Goal: Information Seeking & Learning: Learn about a topic

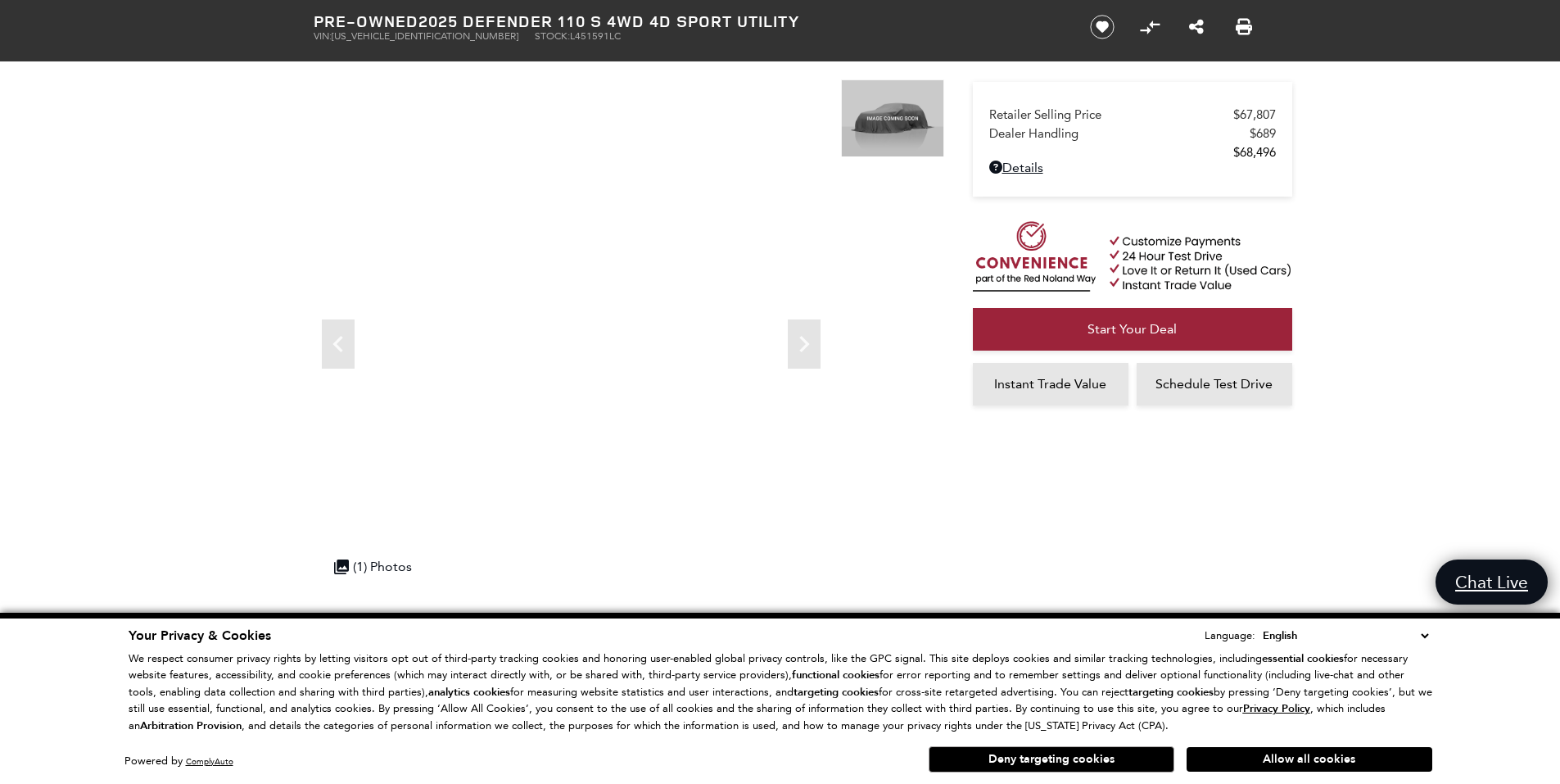
scroll to position [47, 0]
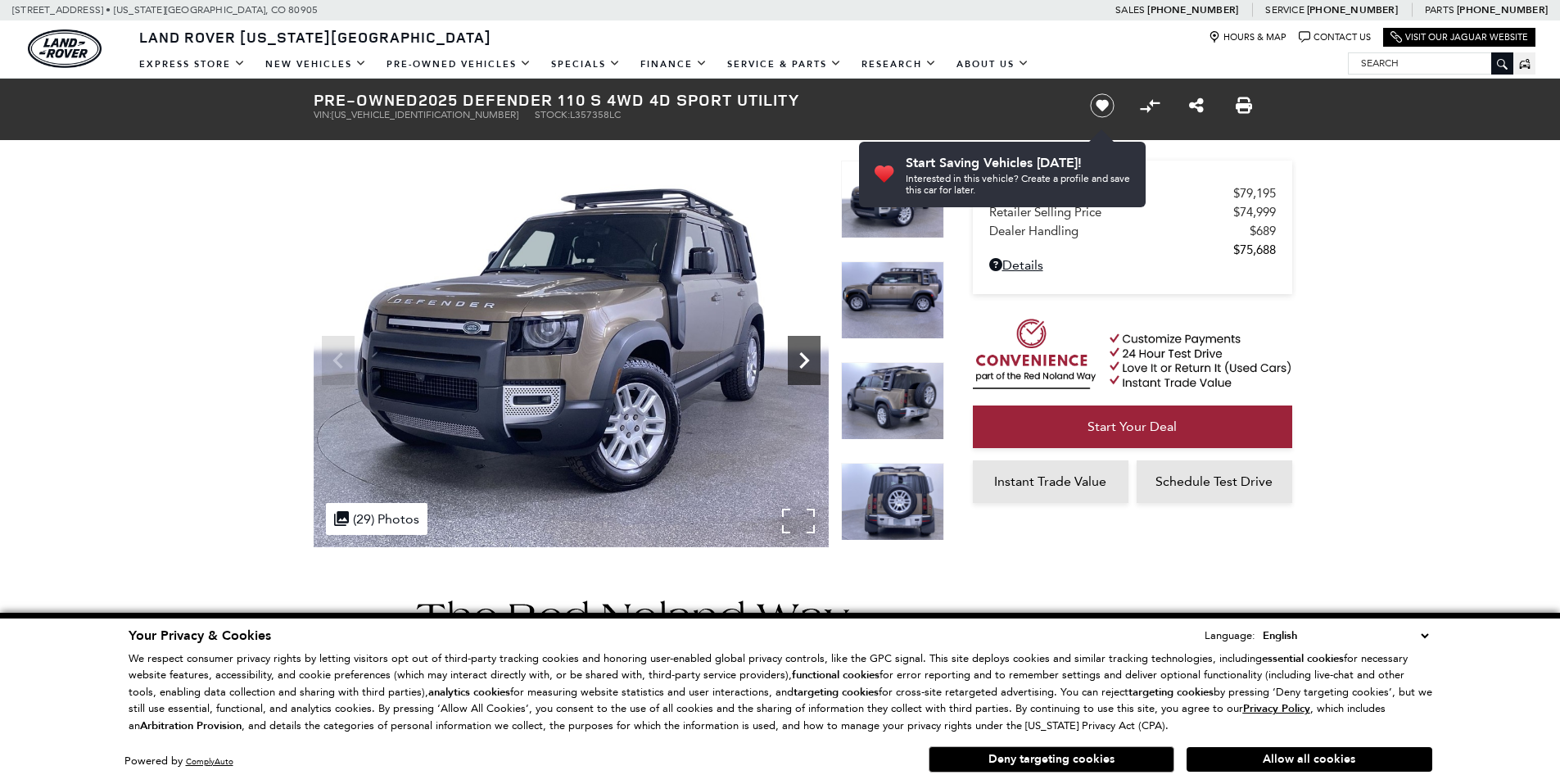
click at [801, 363] on icon "Next" at bounding box center [804, 360] width 32 height 32
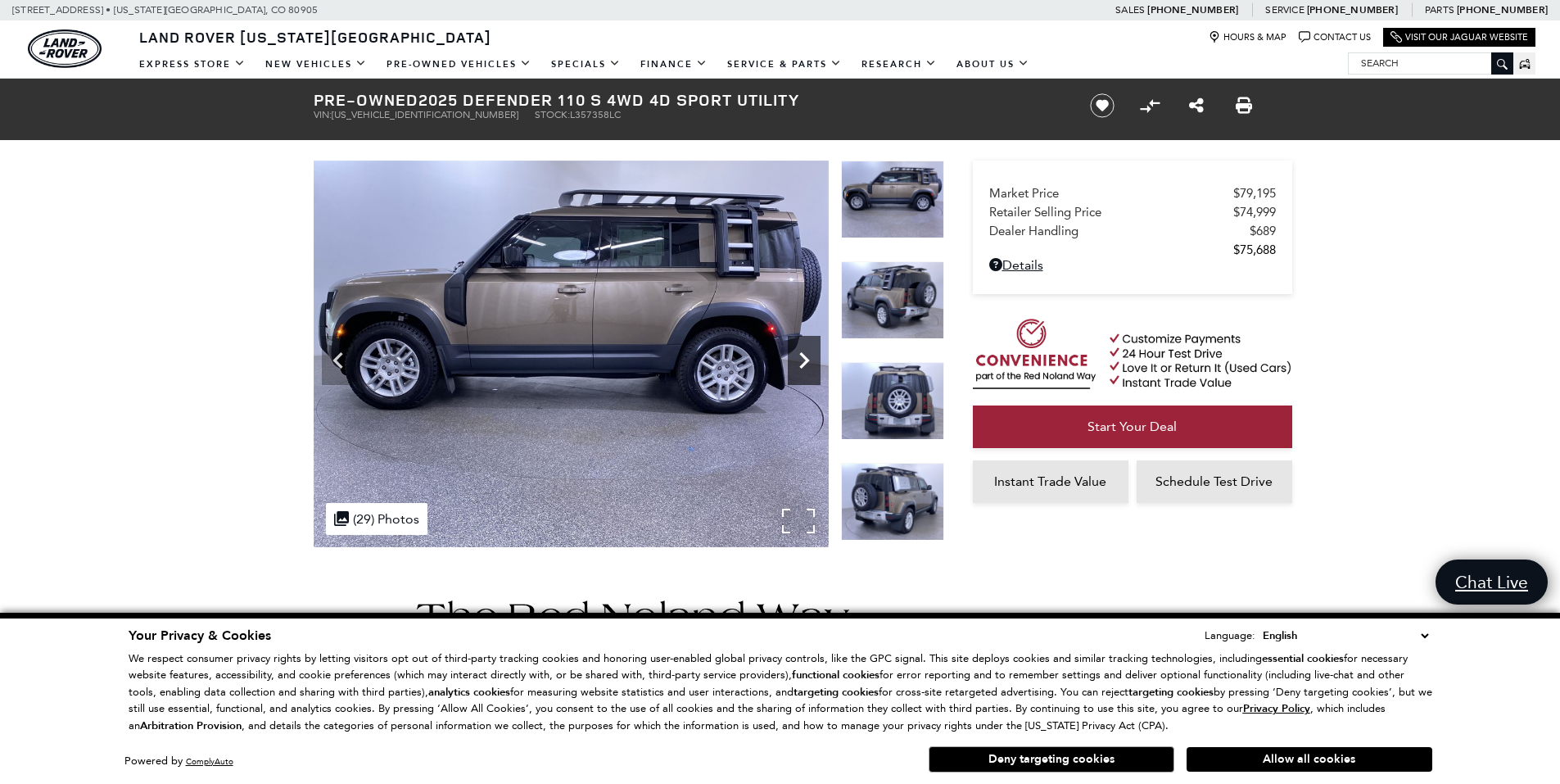
click at [798, 364] on icon "Next" at bounding box center [804, 360] width 32 height 32
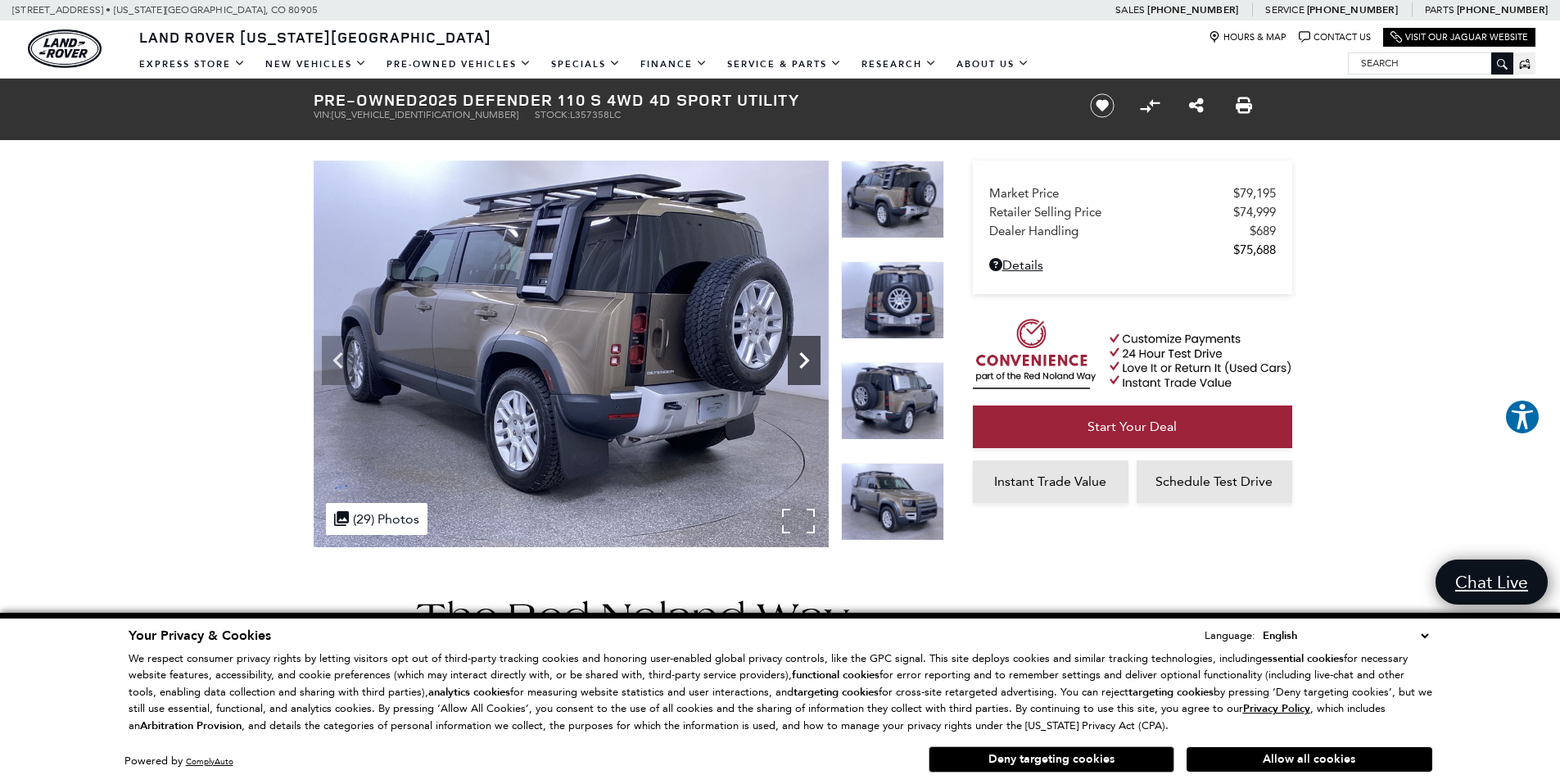
click at [801, 362] on icon "Next" at bounding box center [804, 360] width 32 height 32
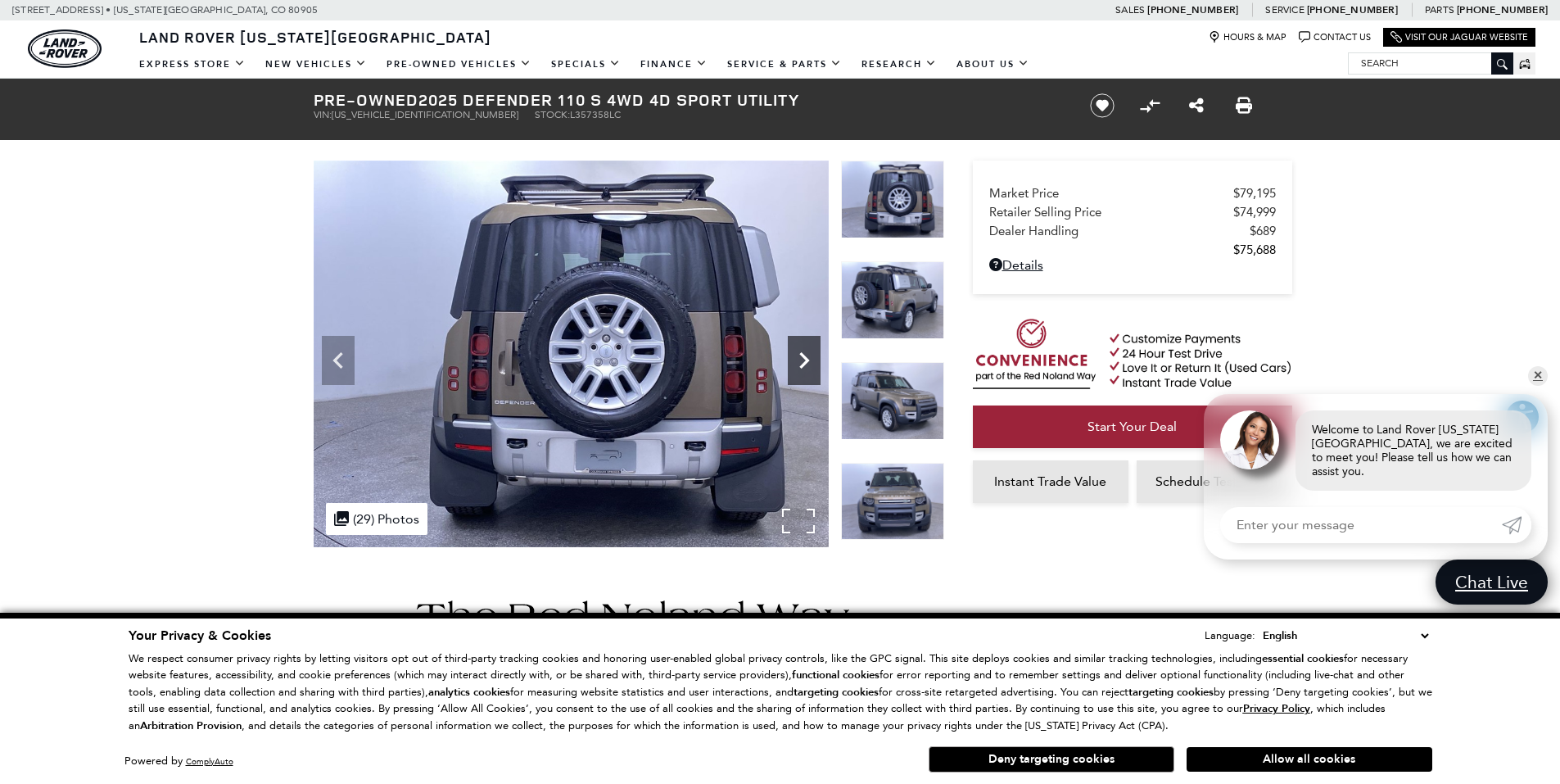
click at [803, 361] on icon "Next" at bounding box center [804, 360] width 32 height 32
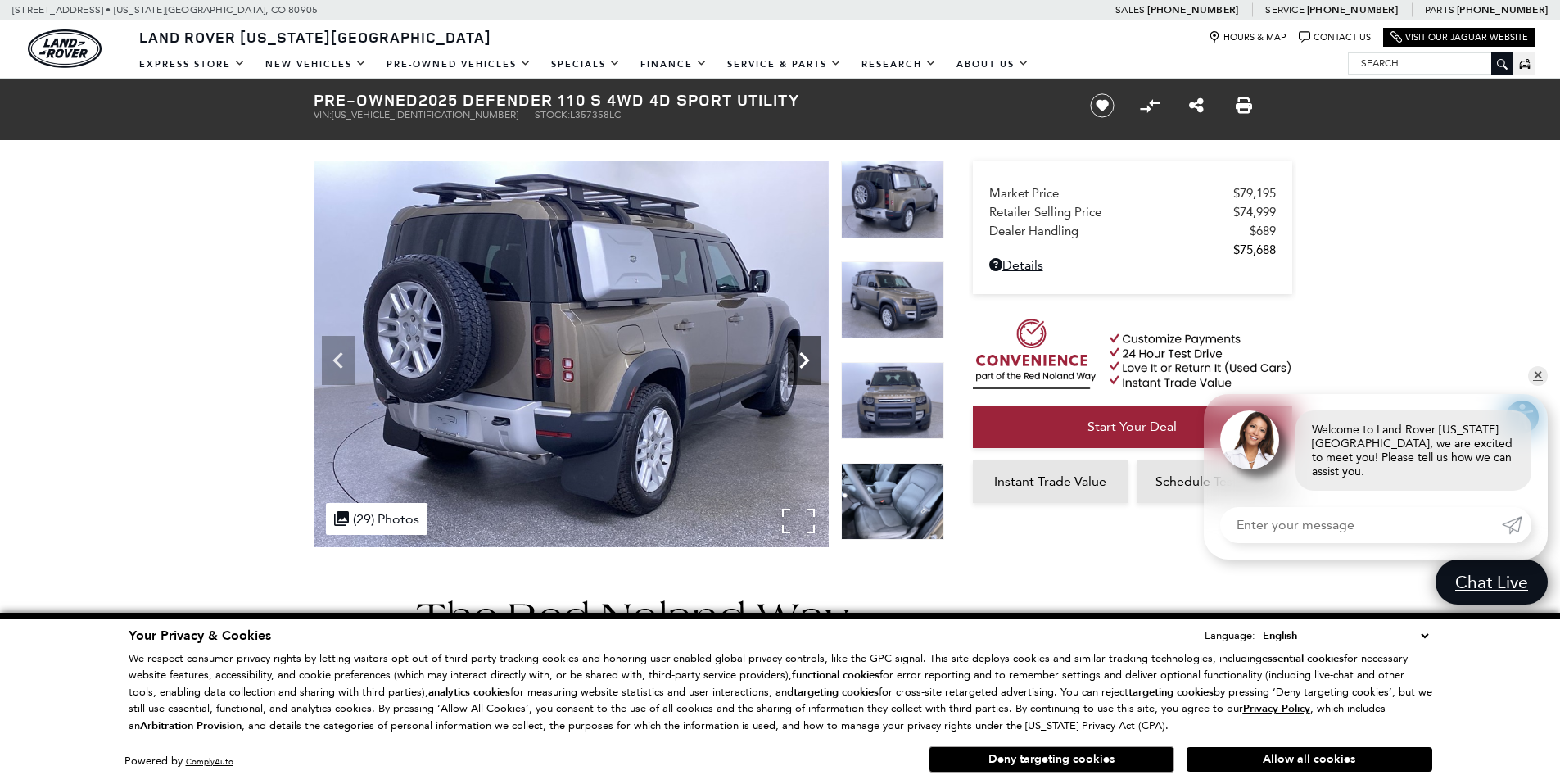
click at [803, 361] on icon "Next" at bounding box center [804, 360] width 32 height 32
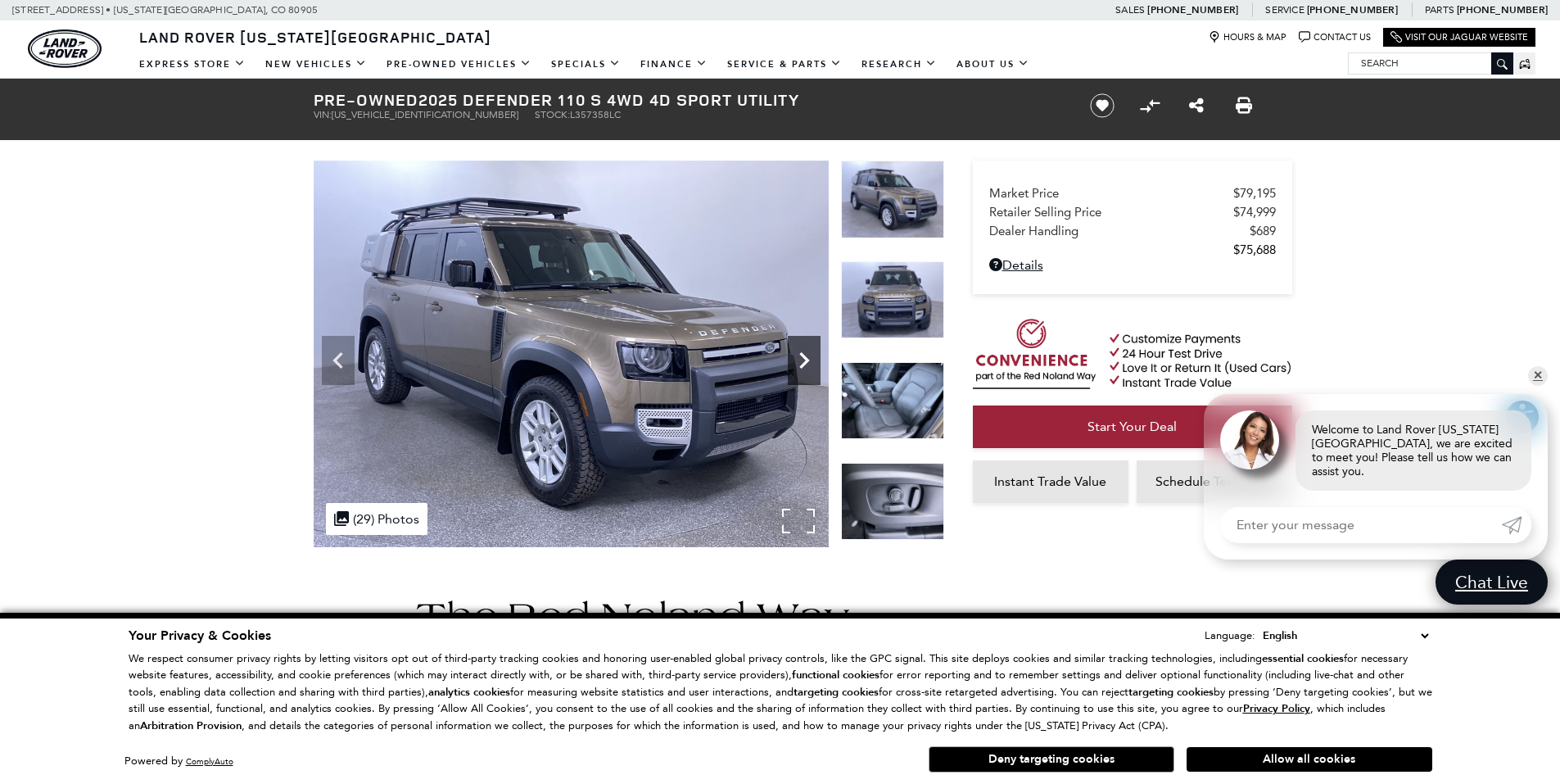
click at [803, 355] on icon "Next" at bounding box center [804, 360] width 10 height 16
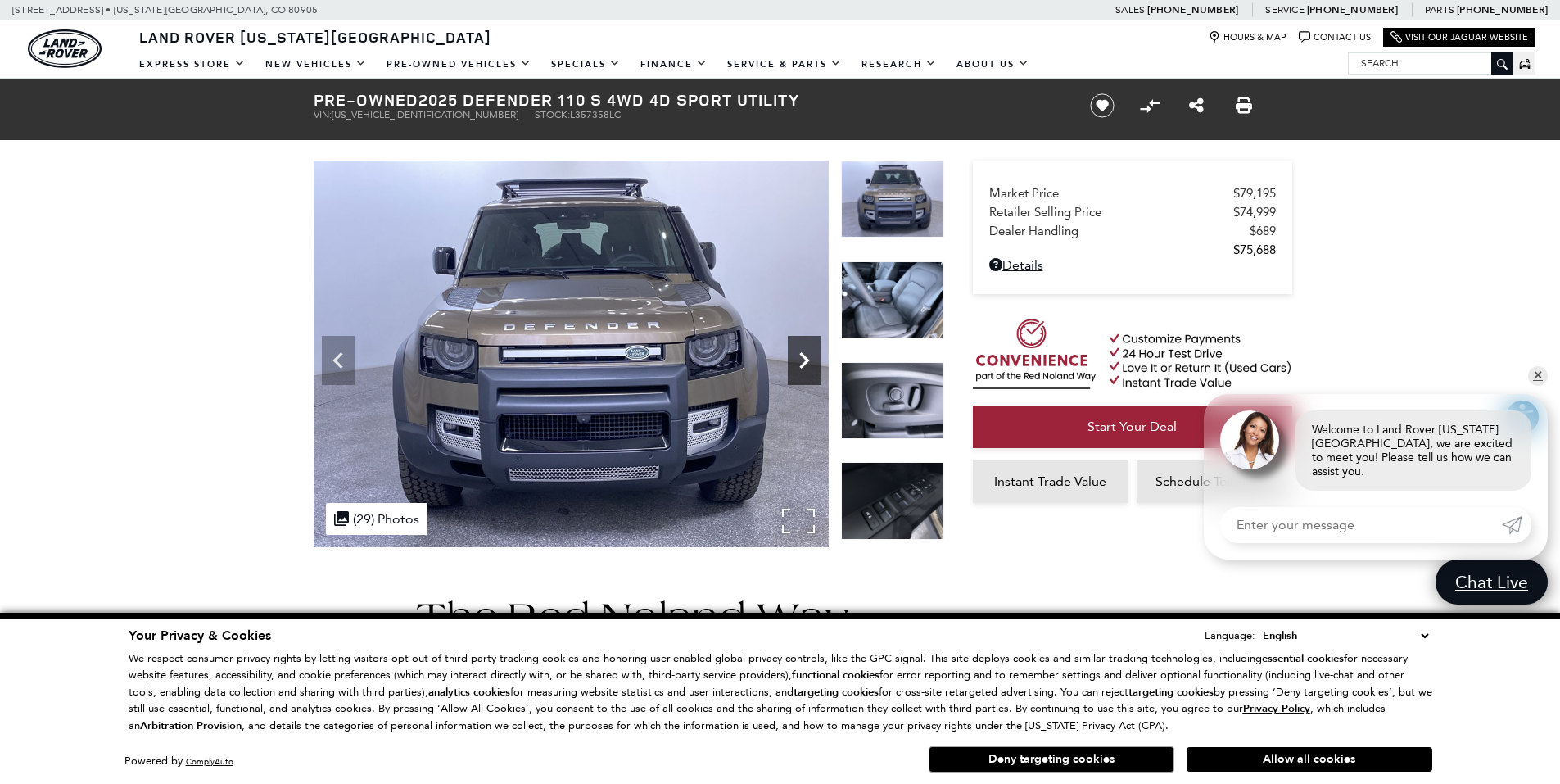
click at [803, 355] on icon "Next" at bounding box center [804, 360] width 10 height 16
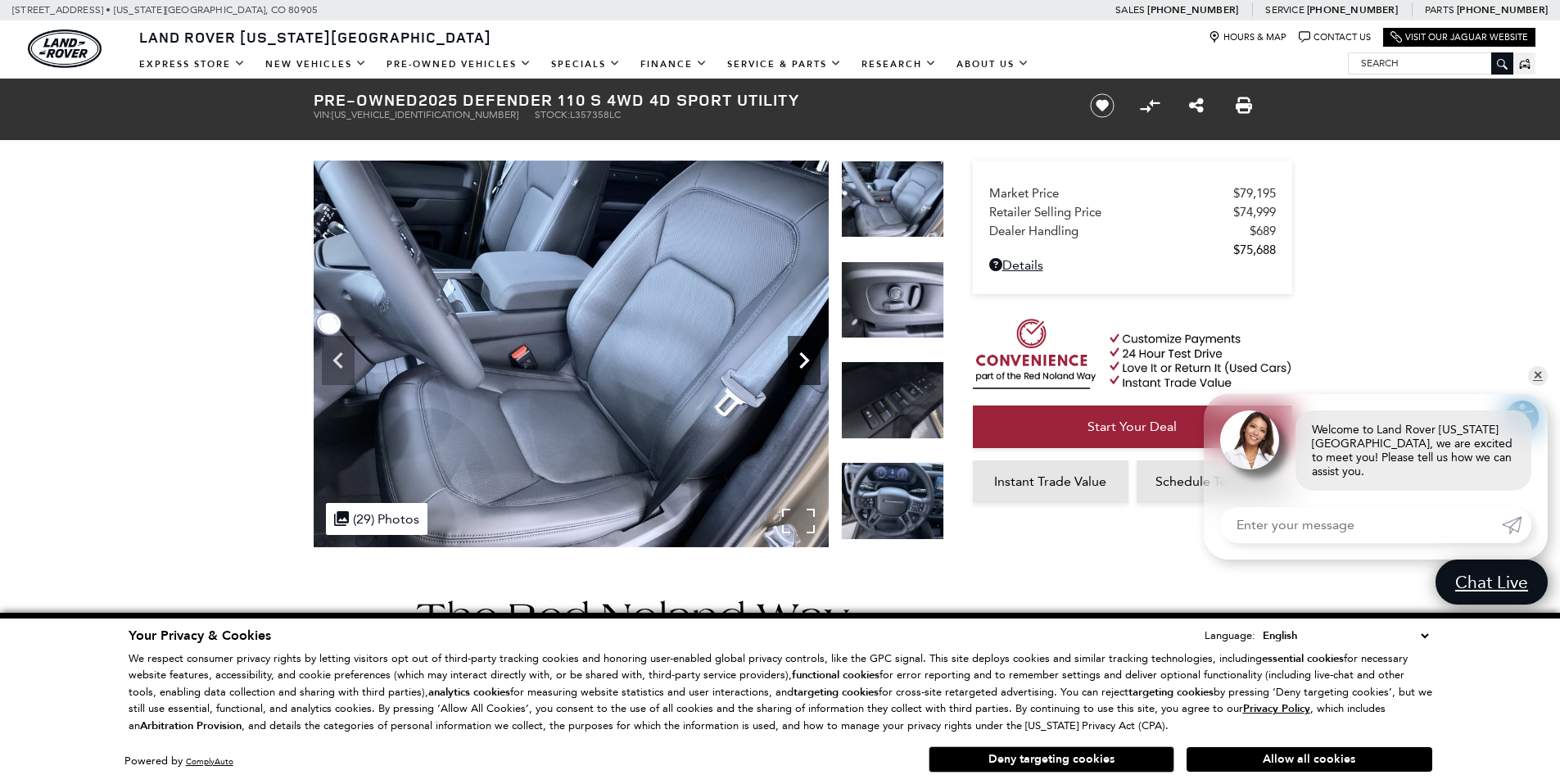
click at [803, 356] on icon "Next" at bounding box center [804, 360] width 10 height 16
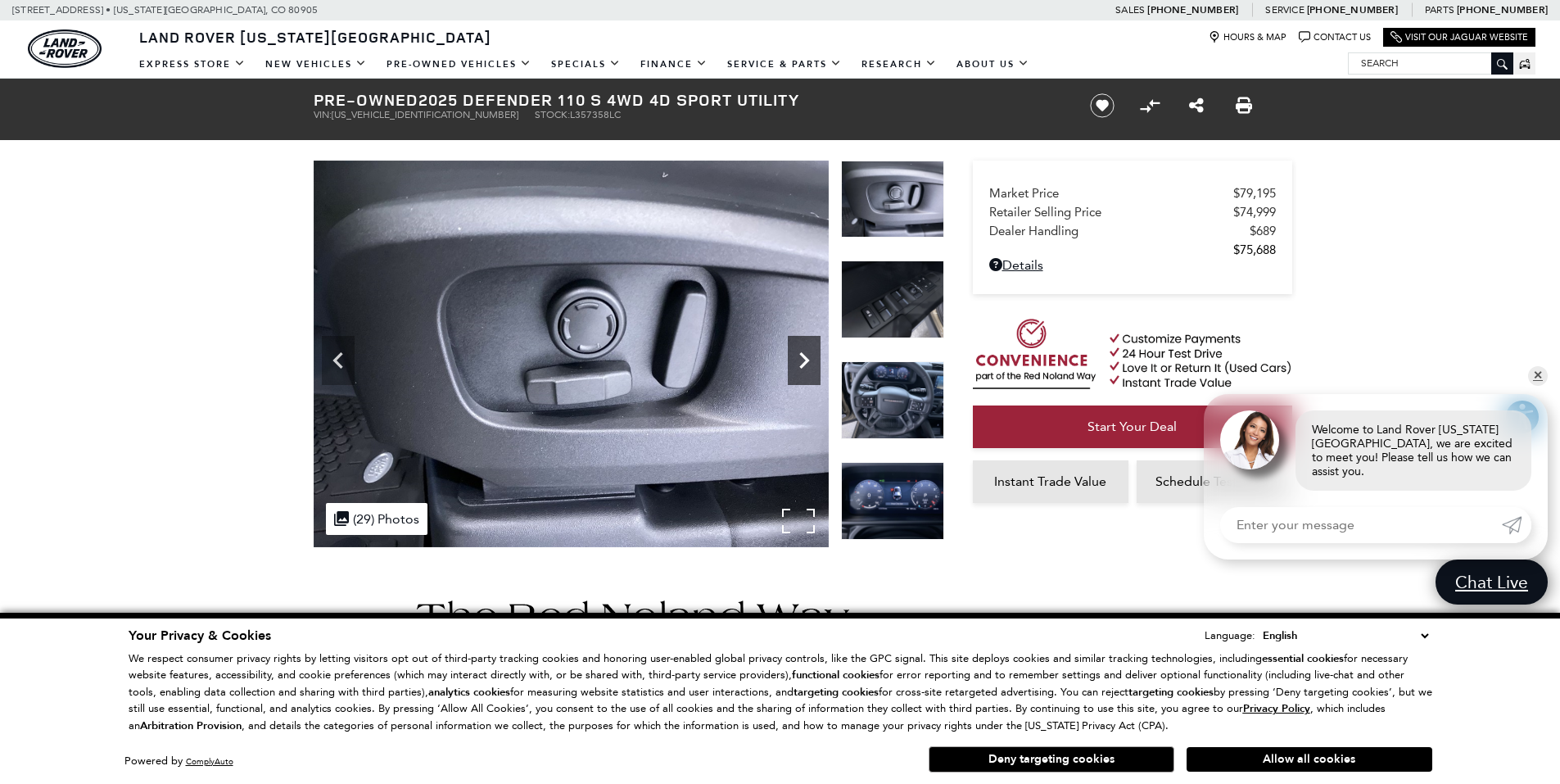
click at [797, 361] on icon "Next" at bounding box center [804, 360] width 32 height 32
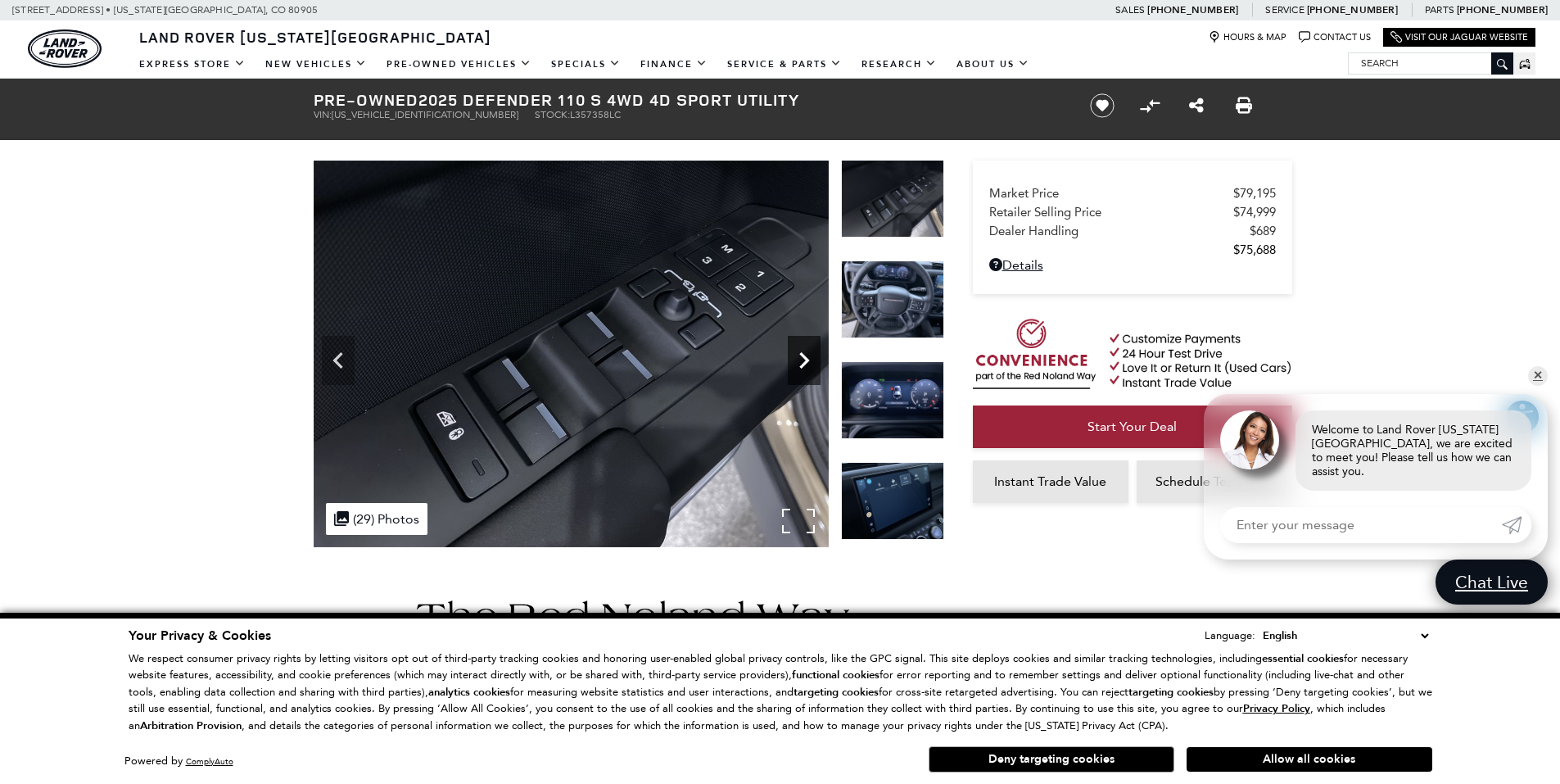
click at [803, 360] on icon "Next" at bounding box center [804, 360] width 32 height 32
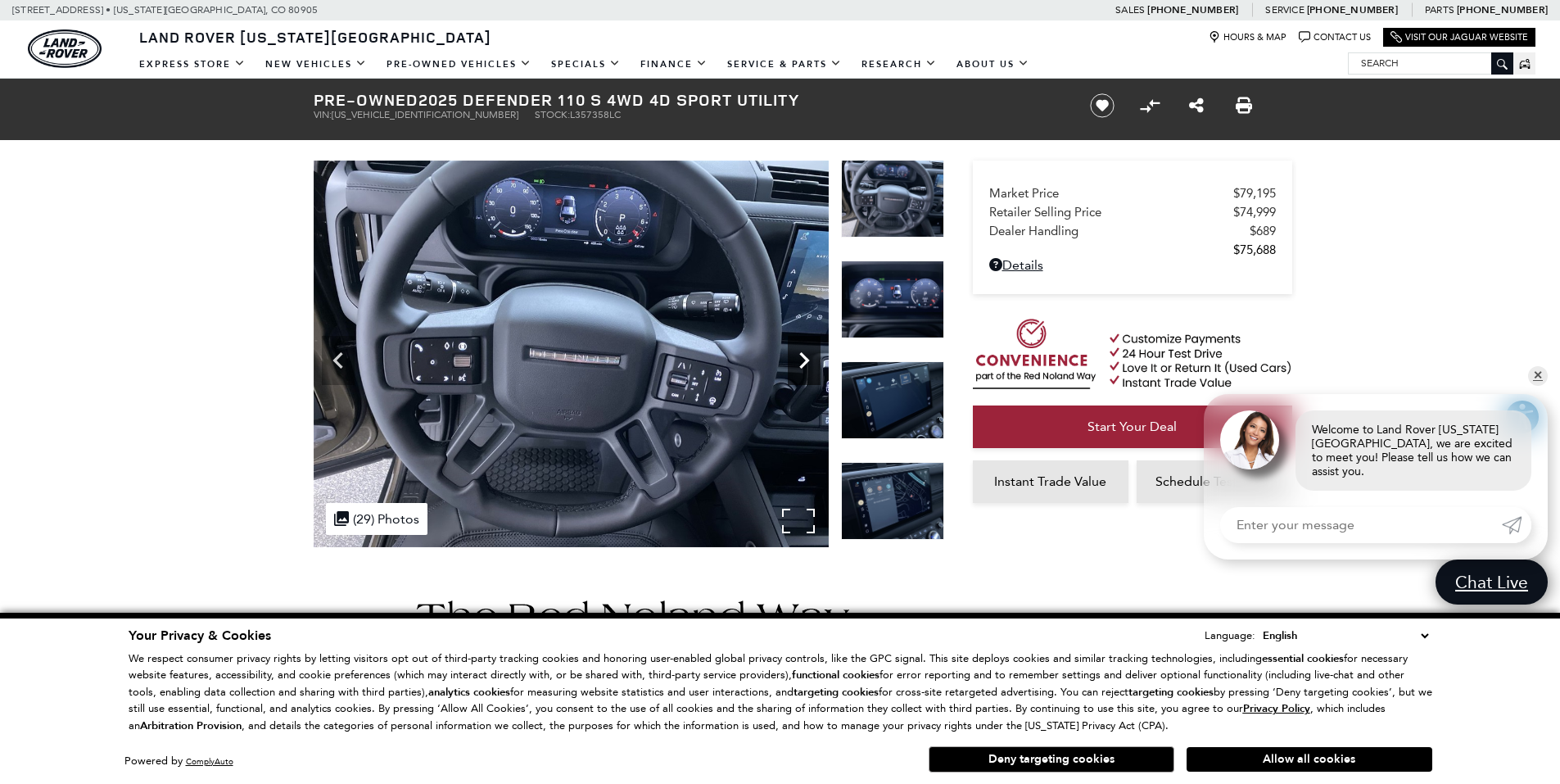
click at [803, 359] on icon "Next" at bounding box center [804, 360] width 32 height 32
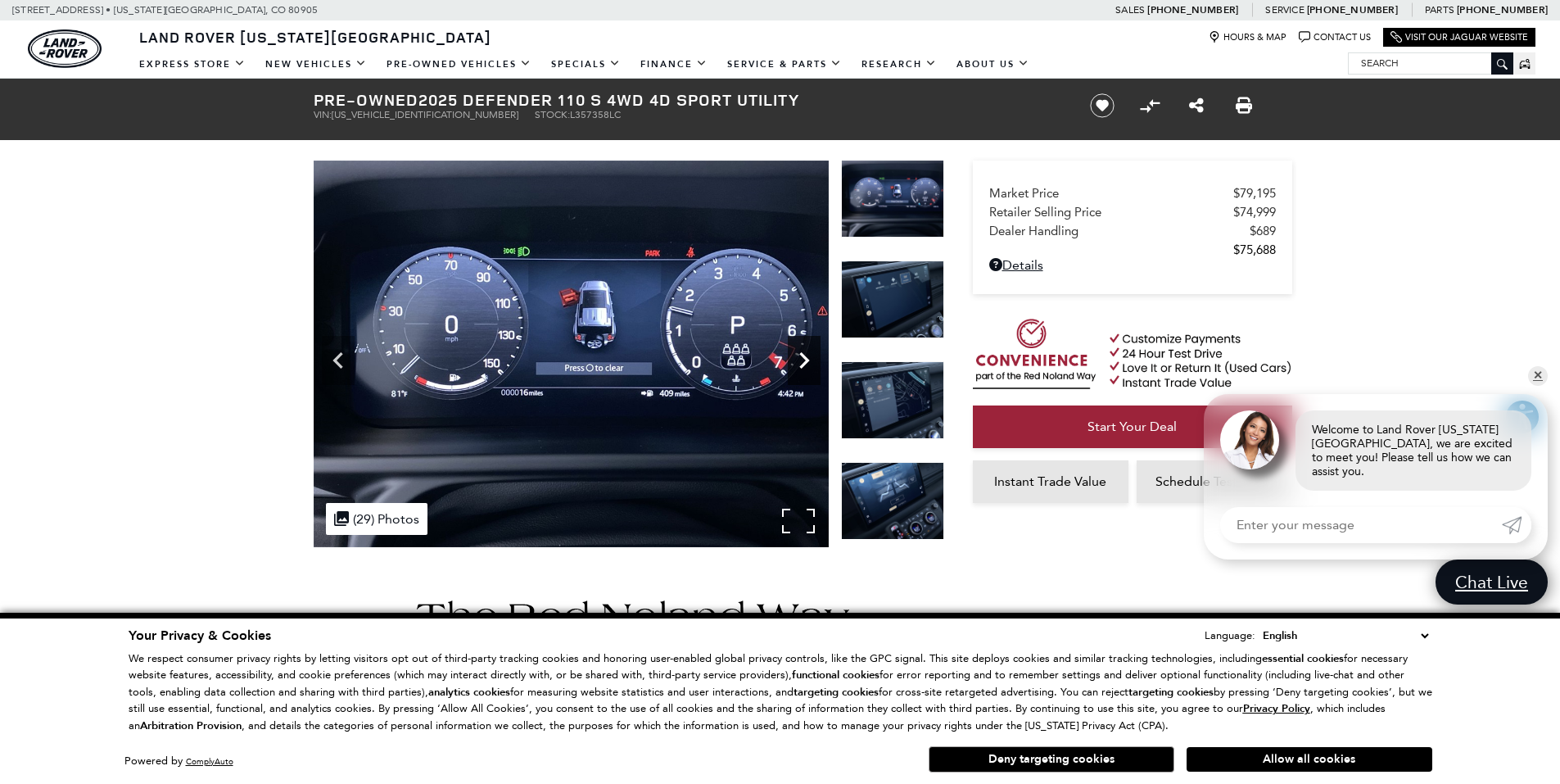
click at [804, 356] on icon "Next" at bounding box center [804, 360] width 10 height 16
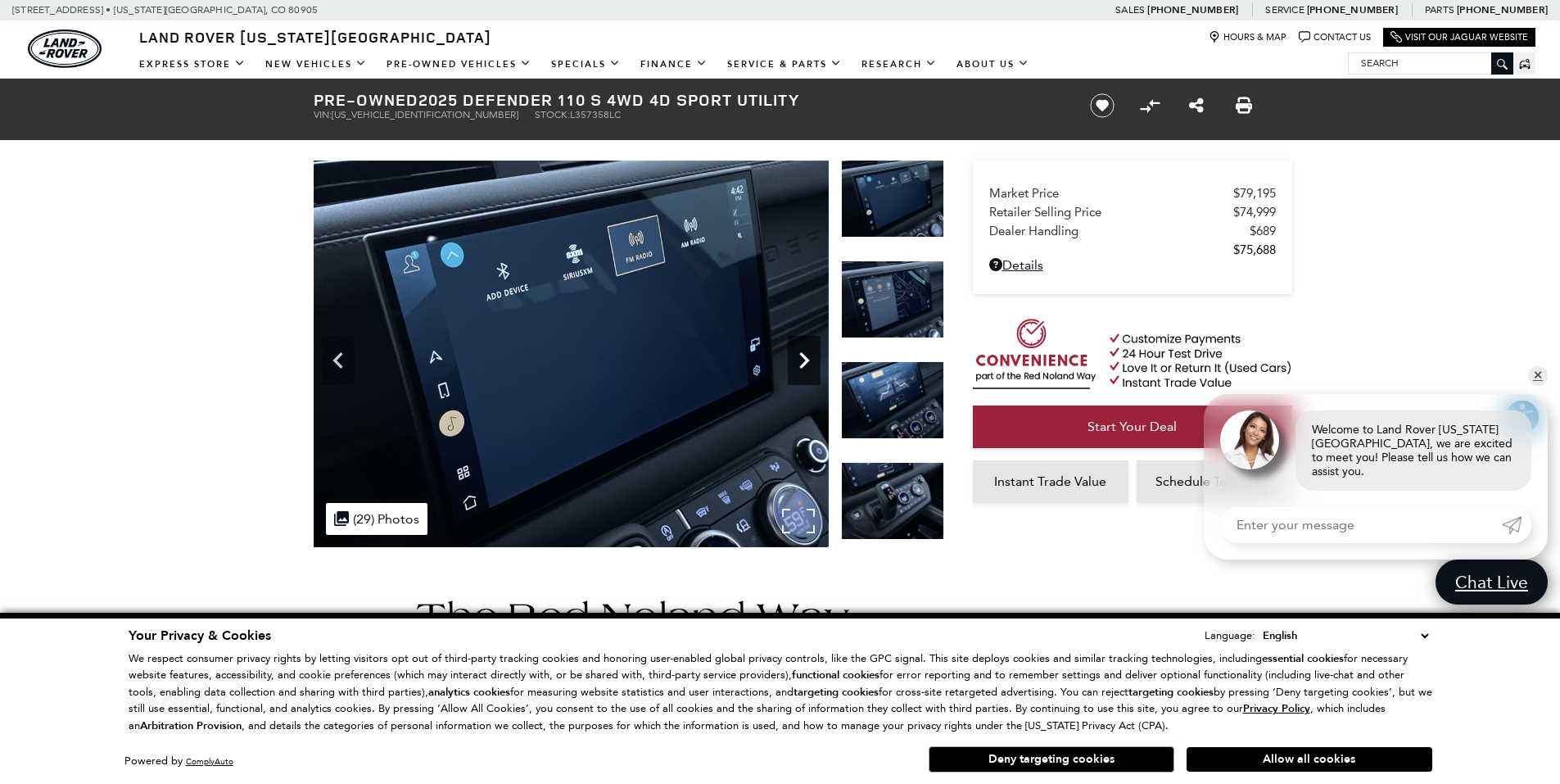
click at [804, 356] on icon "Next" at bounding box center [804, 360] width 10 height 16
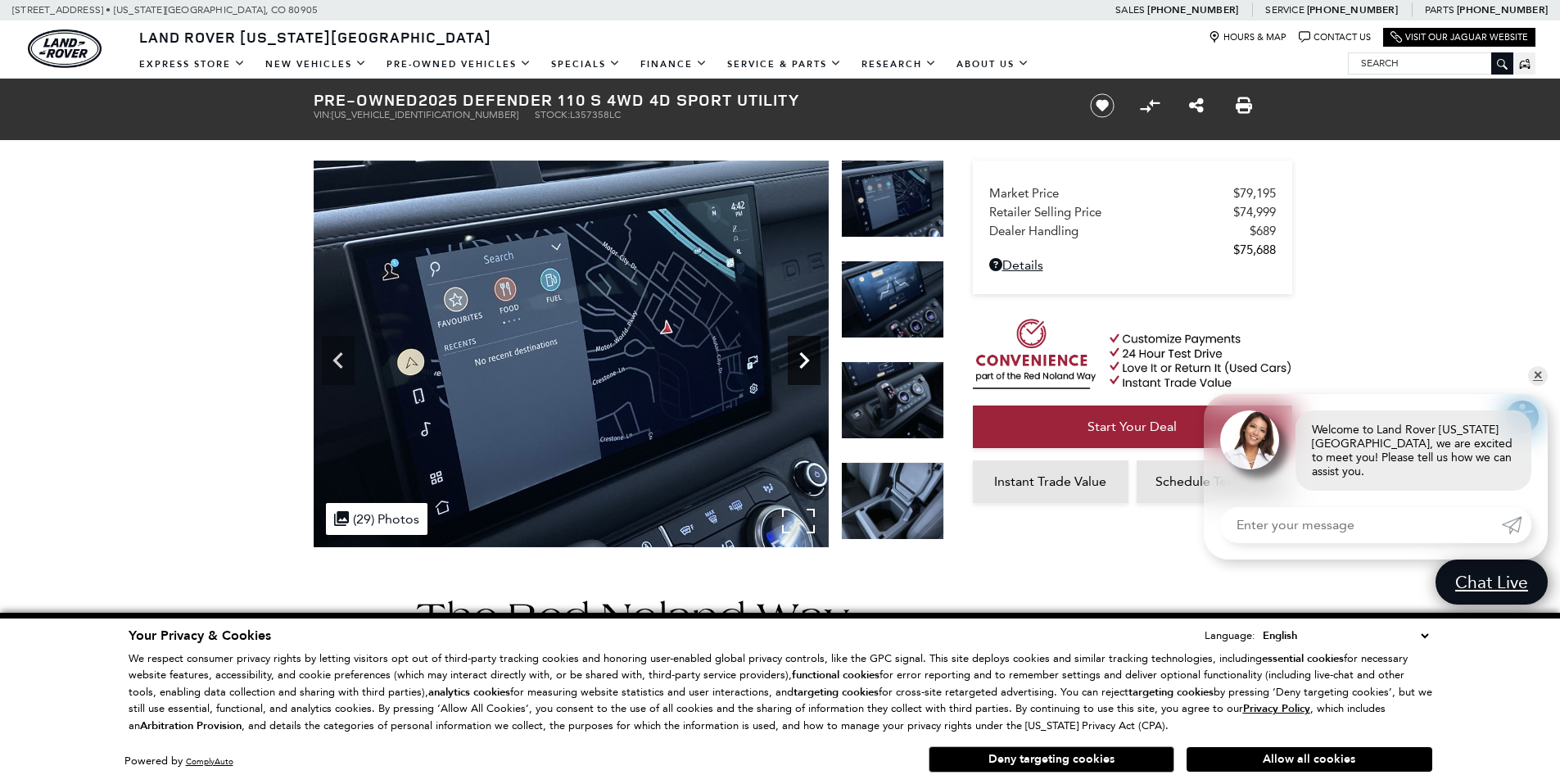
click at [804, 356] on icon "Next" at bounding box center [804, 360] width 10 height 16
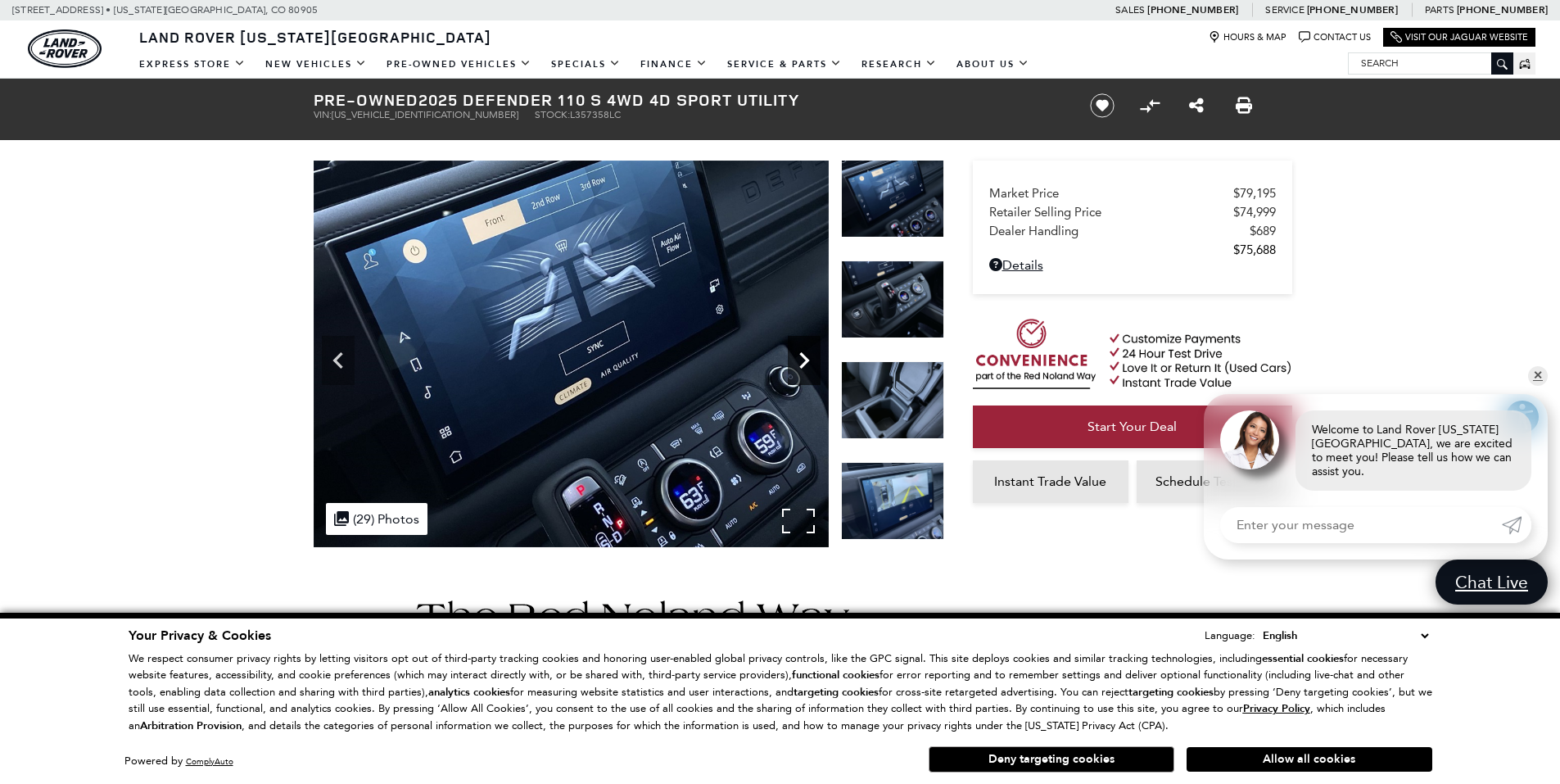
click at [804, 356] on icon "Next" at bounding box center [804, 360] width 10 height 16
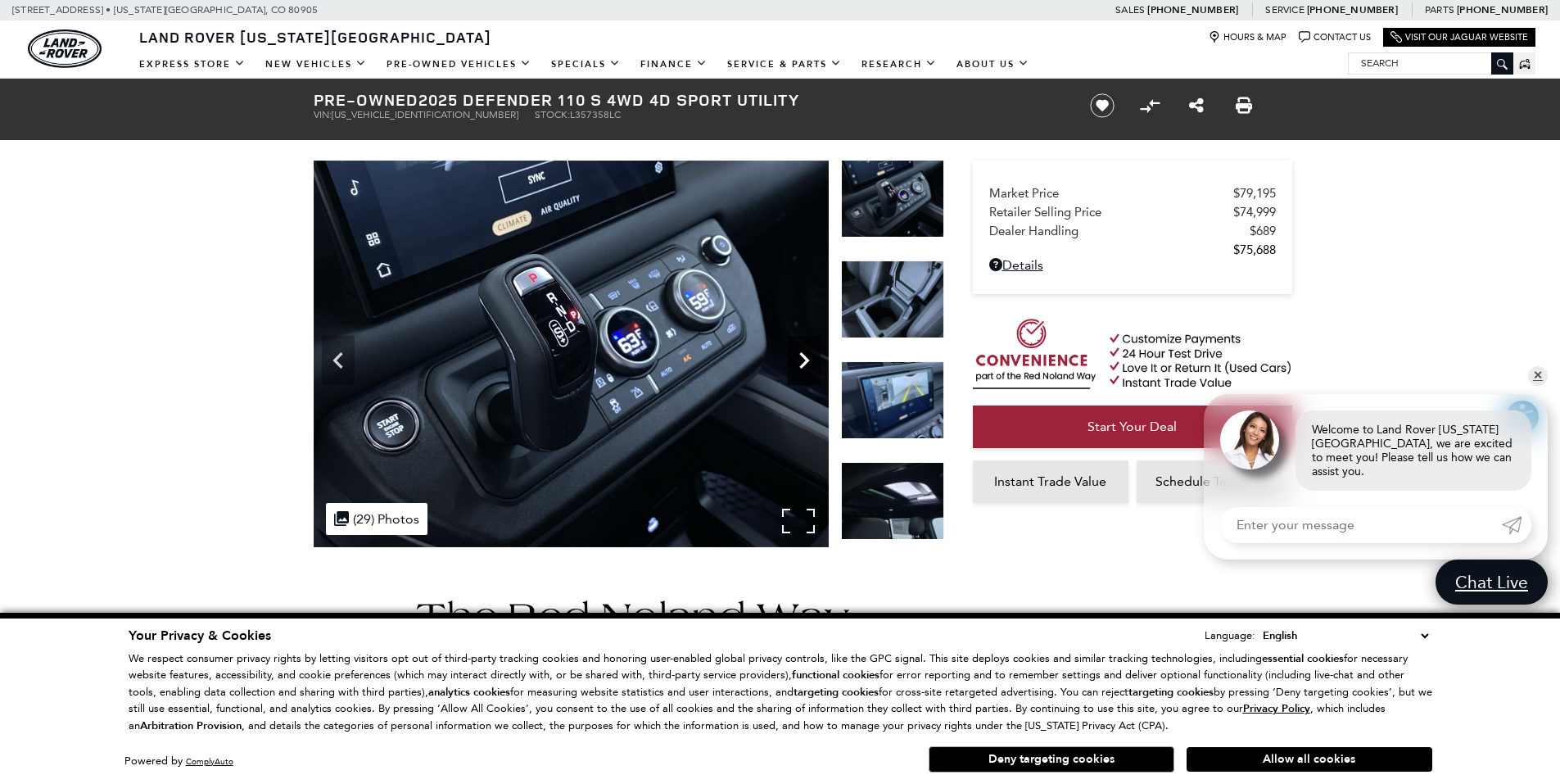
click at [802, 359] on icon "Next" at bounding box center [804, 360] width 32 height 32
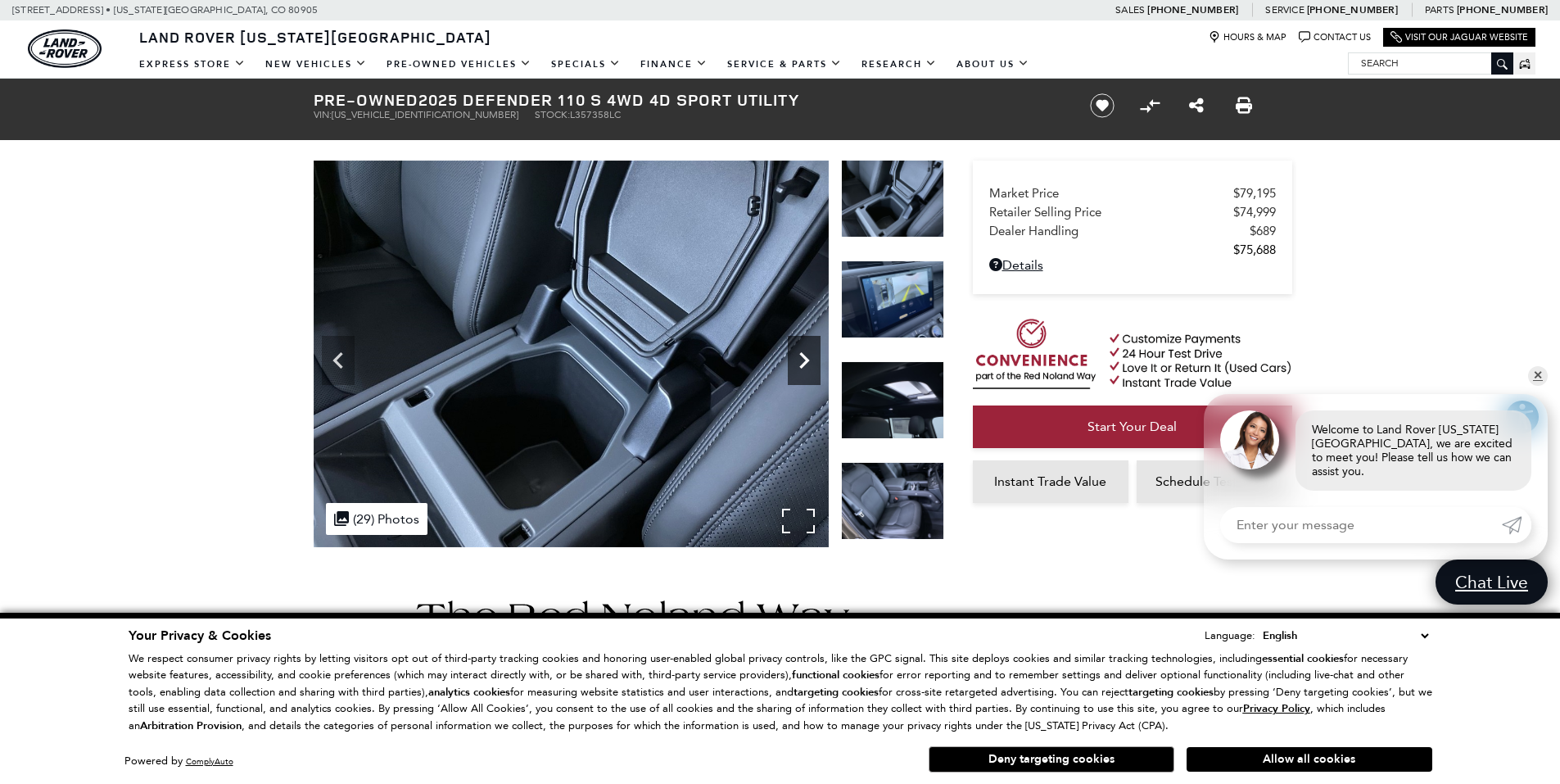
click at [802, 359] on icon "Next" at bounding box center [804, 360] width 32 height 32
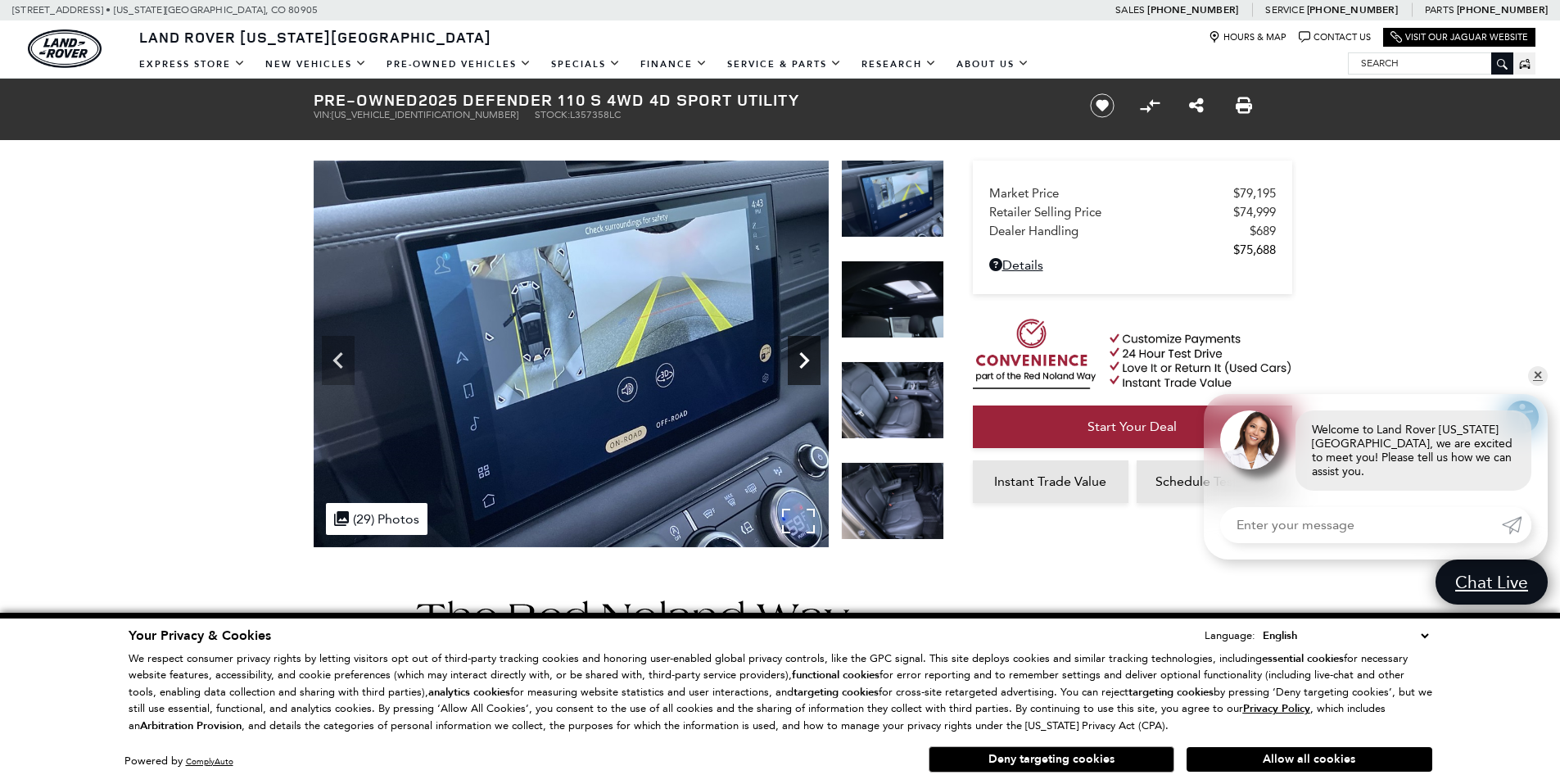
click at [802, 359] on icon "Next" at bounding box center [804, 360] width 32 height 32
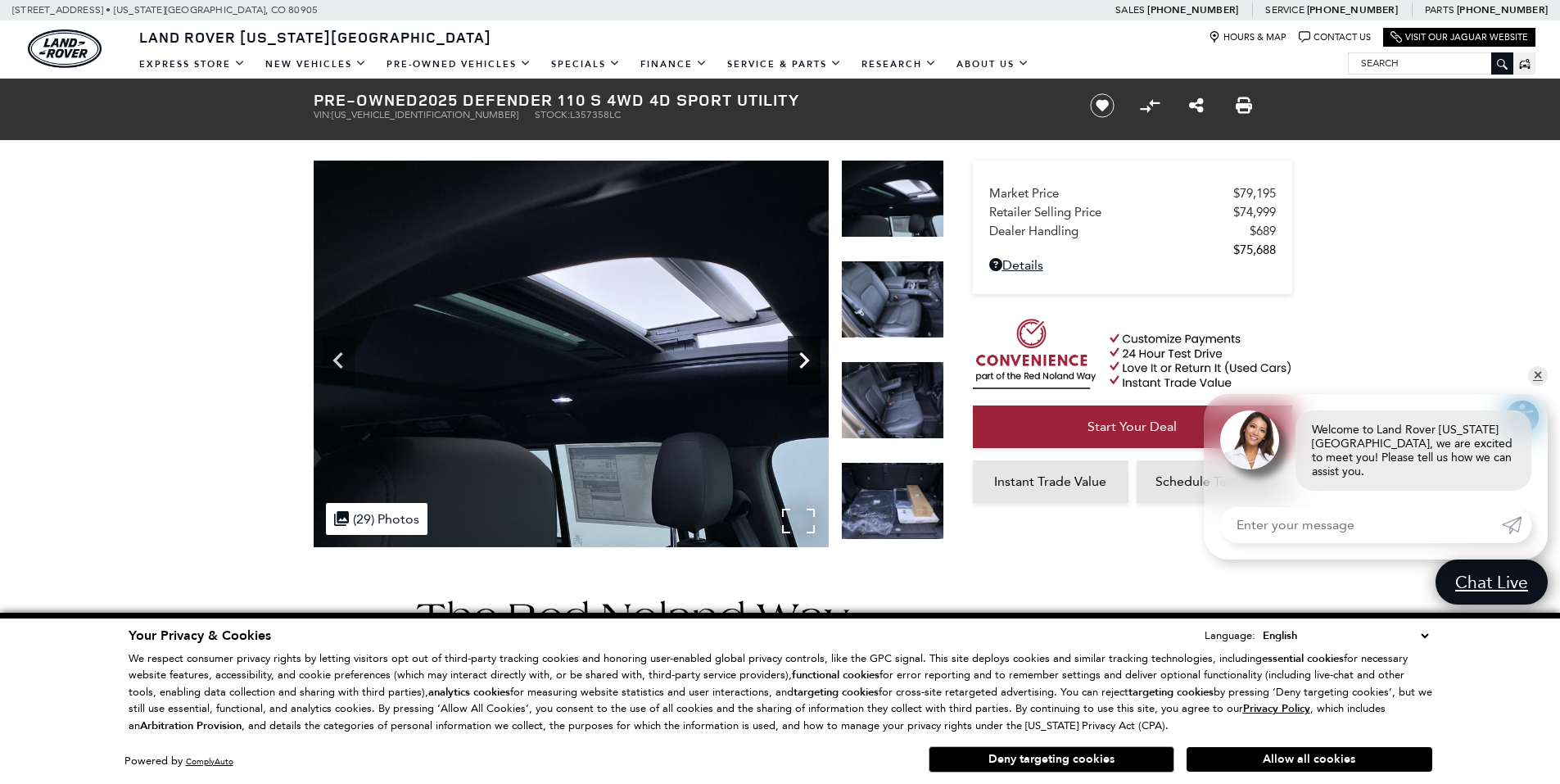
click at [802, 359] on icon "Next" at bounding box center [804, 360] width 32 height 32
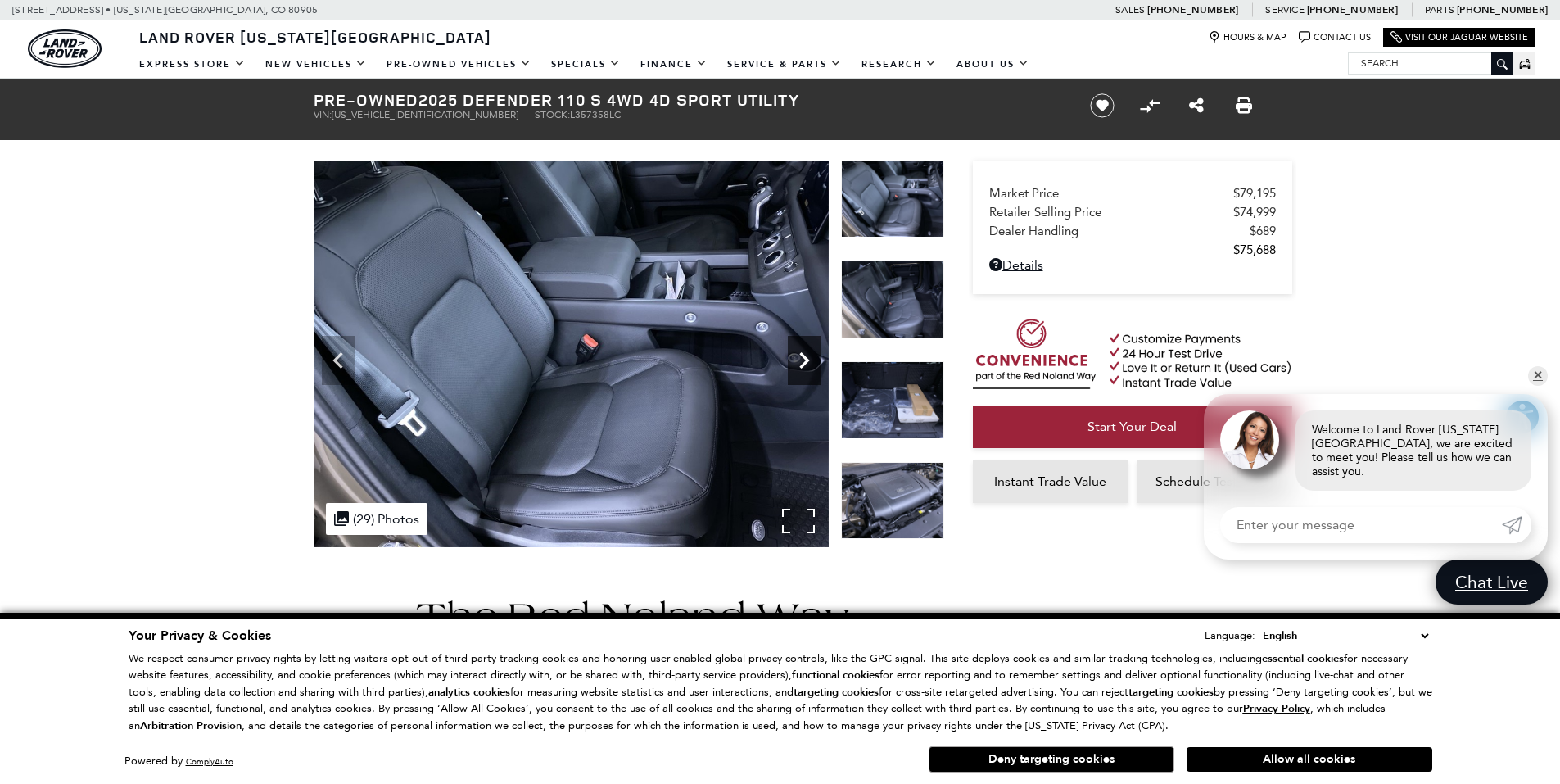
click at [802, 359] on icon "Next" at bounding box center [804, 360] width 32 height 32
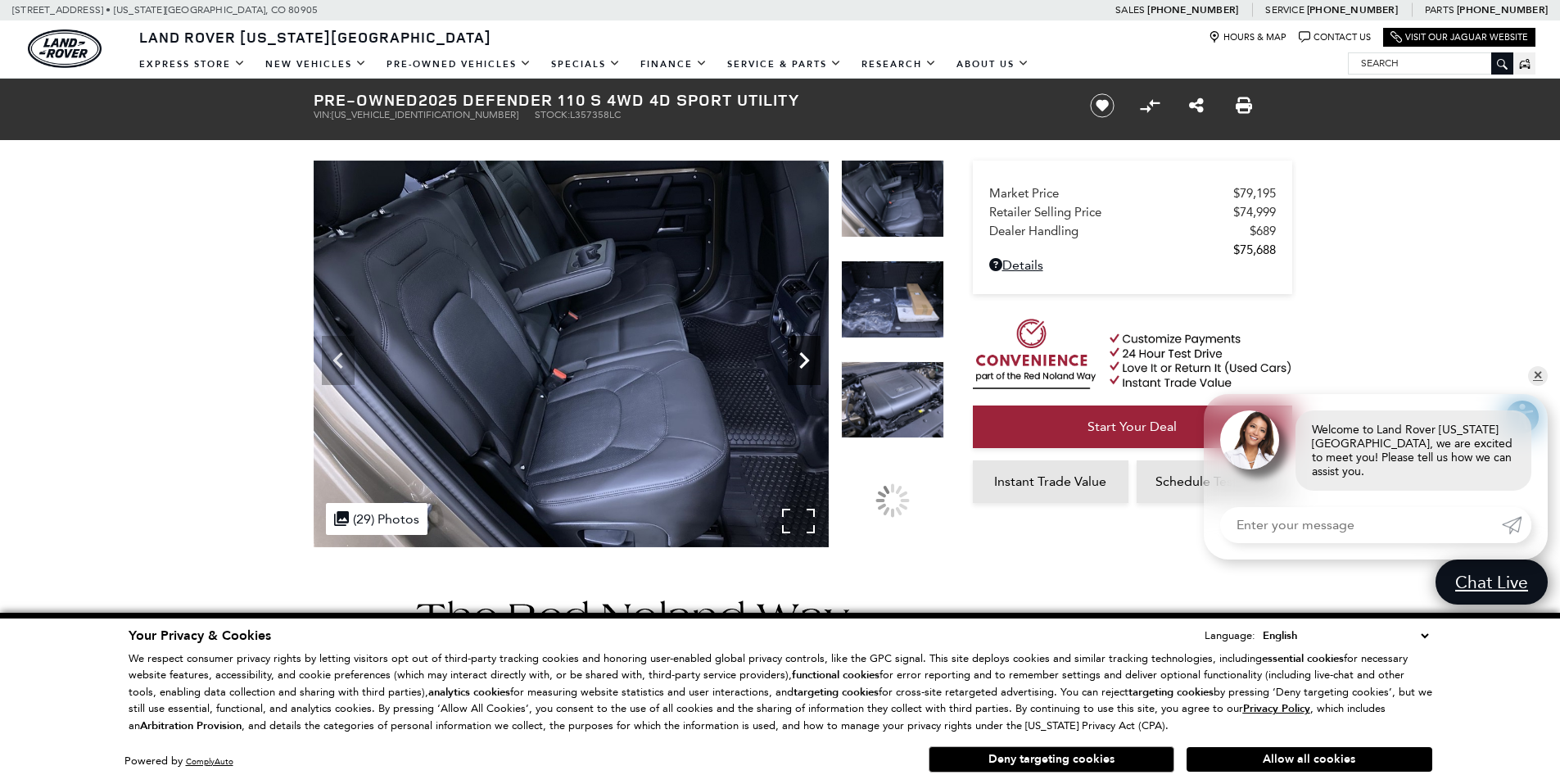
click at [802, 359] on icon "Next" at bounding box center [804, 360] width 32 height 32
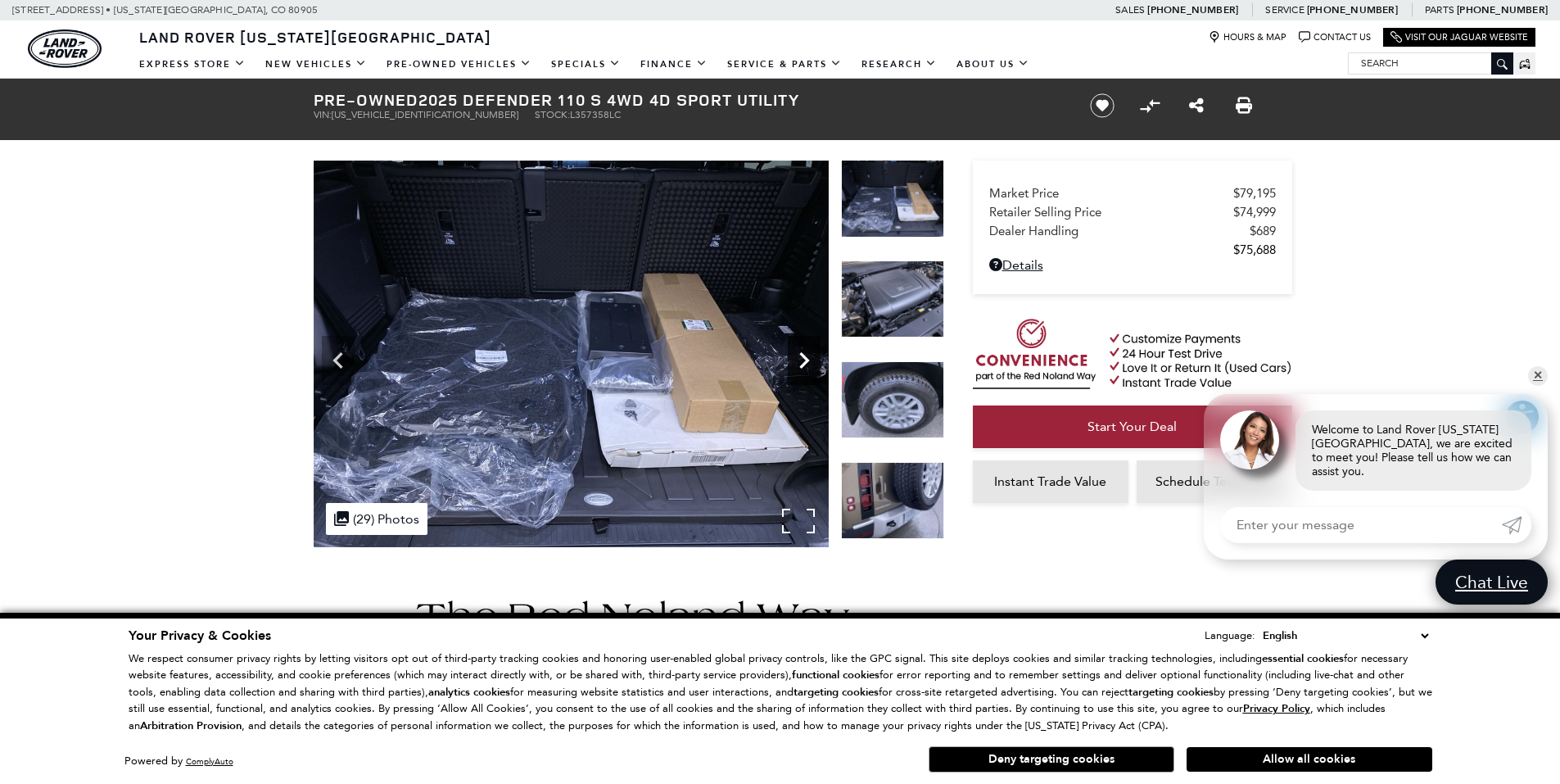
click at [802, 359] on icon "Next" at bounding box center [804, 360] width 32 height 32
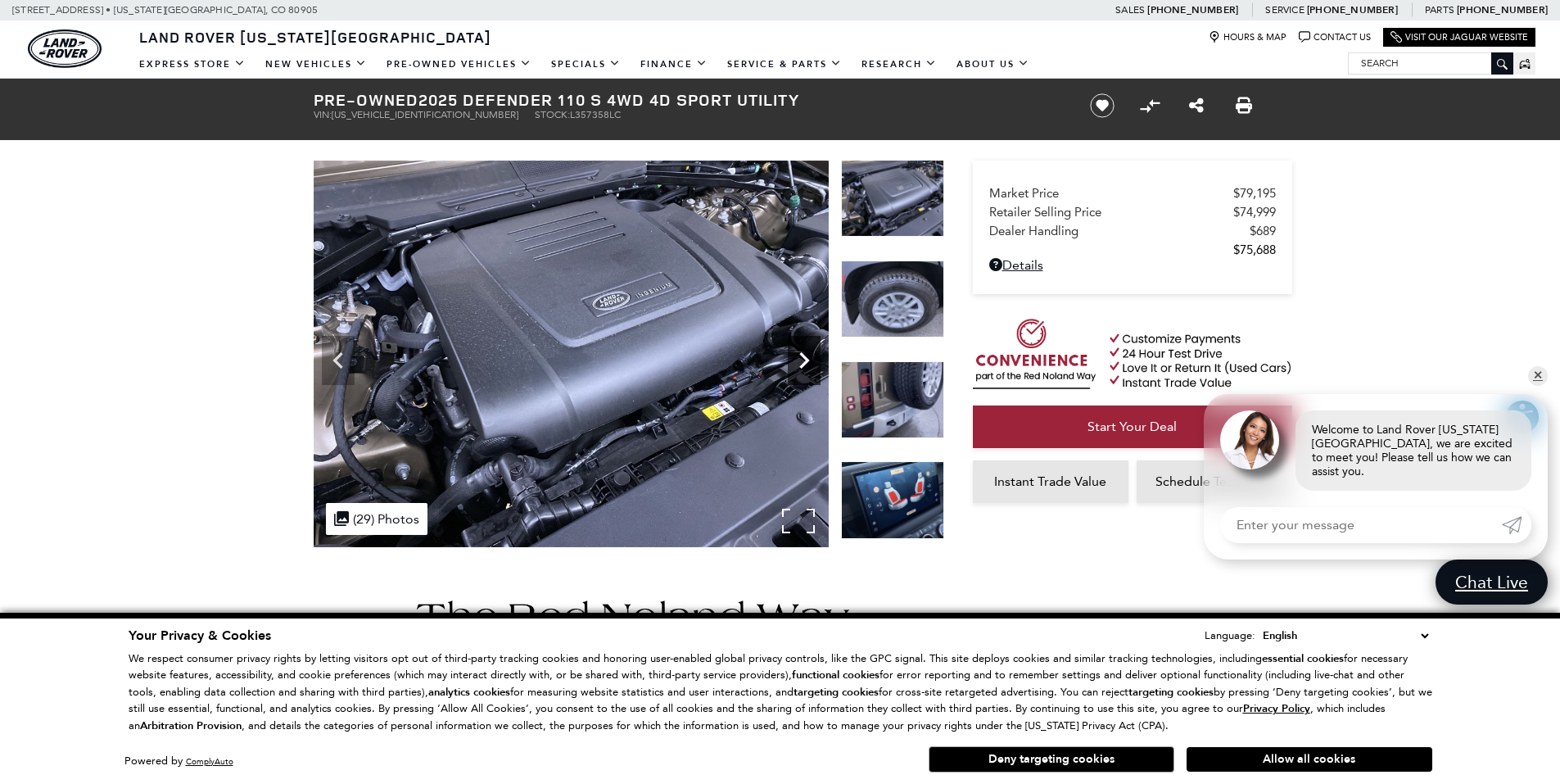
click at [802, 359] on icon "Next" at bounding box center [804, 360] width 32 height 32
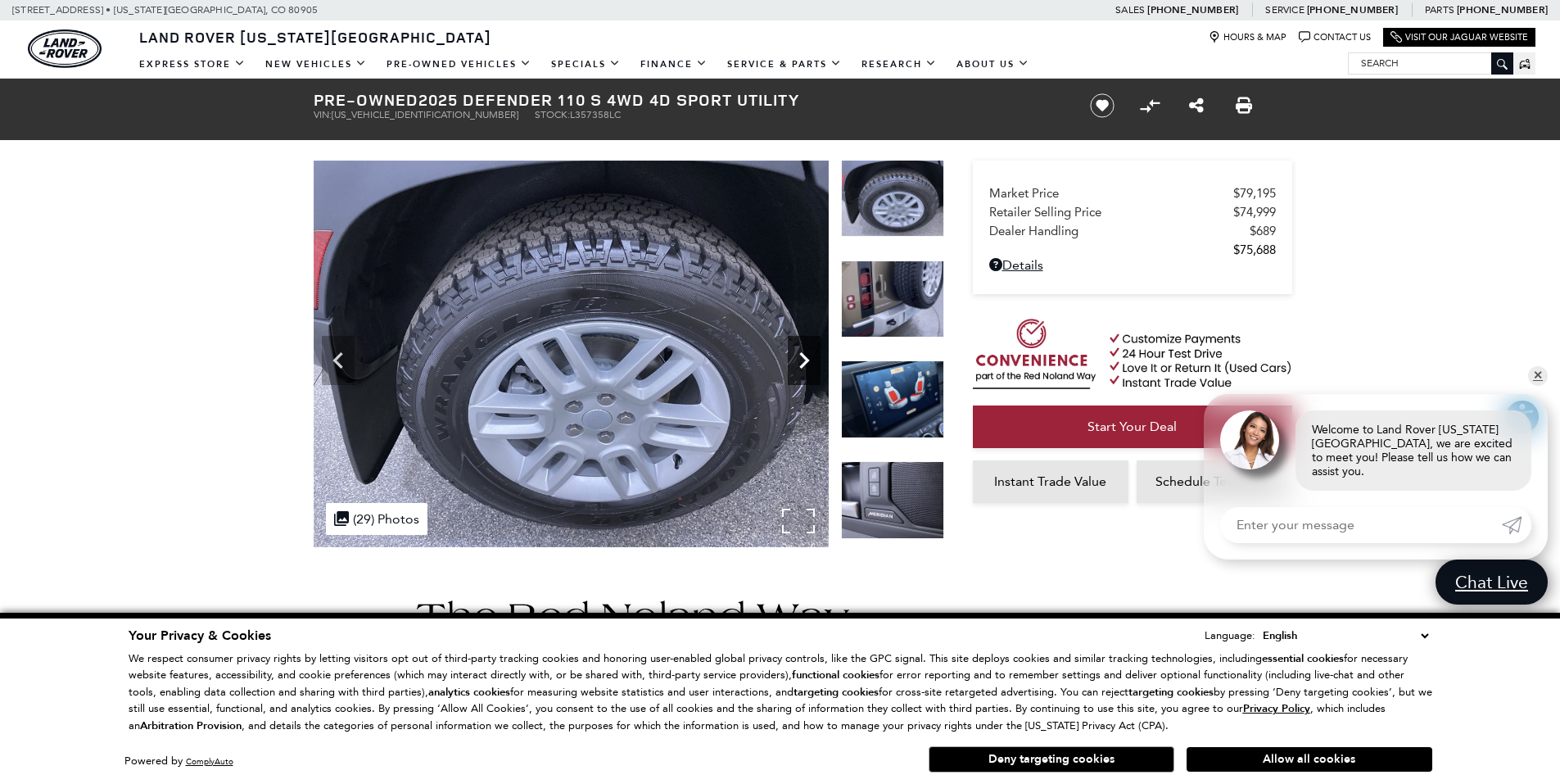
click at [802, 359] on icon "Next" at bounding box center [804, 360] width 32 height 32
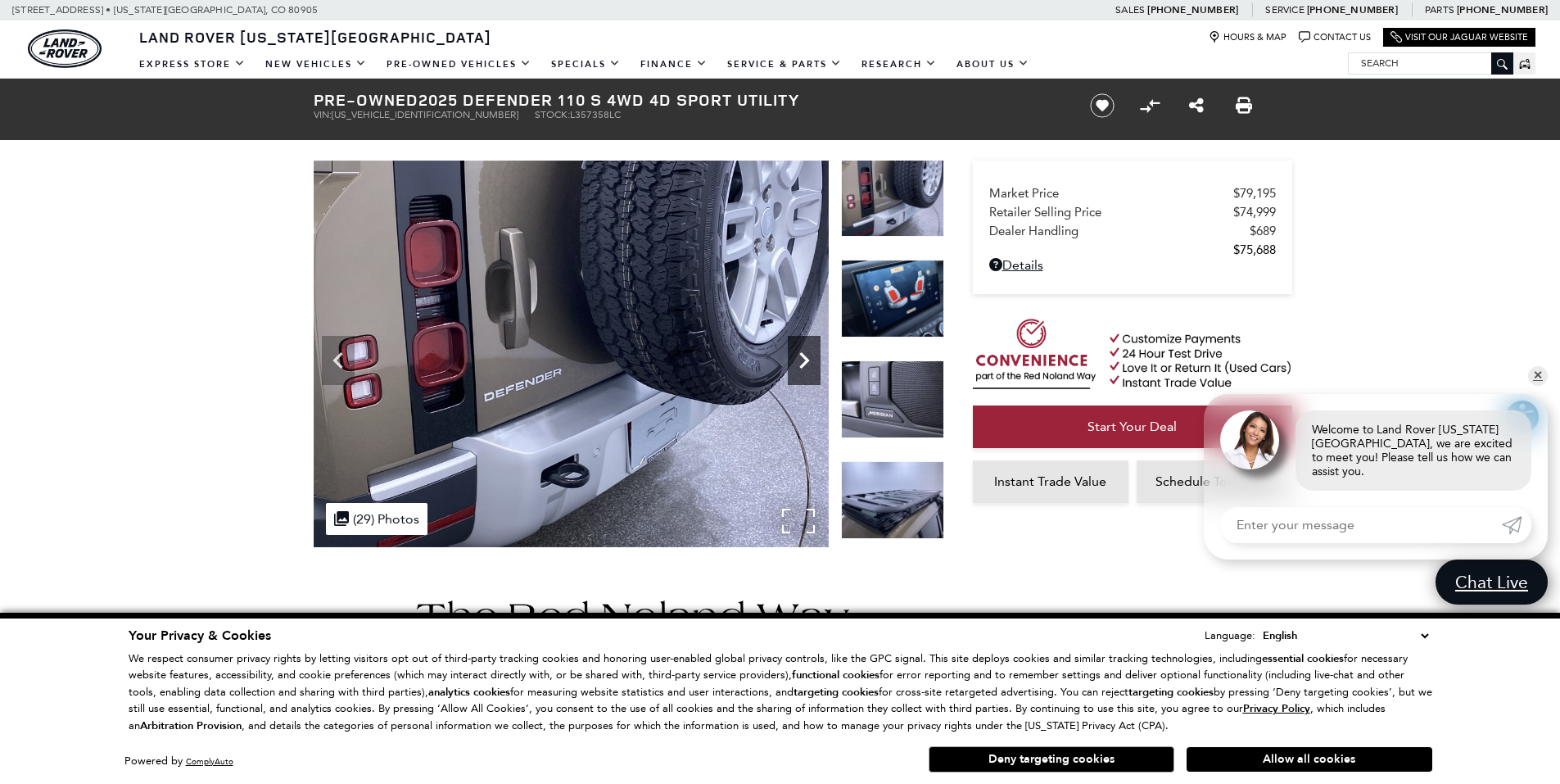
click at [802, 359] on icon "Next" at bounding box center [804, 360] width 32 height 32
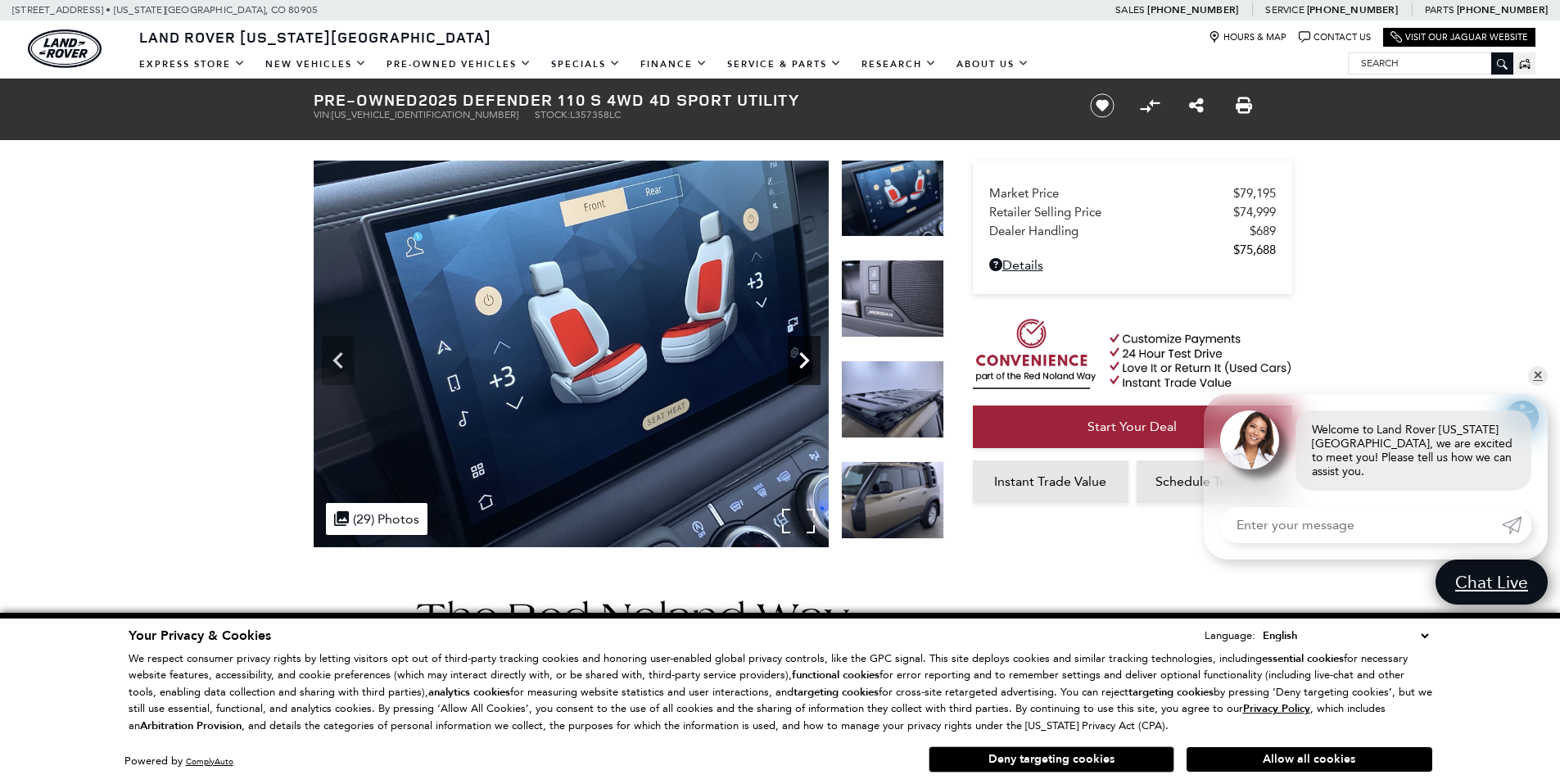
click at [802, 359] on icon "Next" at bounding box center [804, 360] width 32 height 32
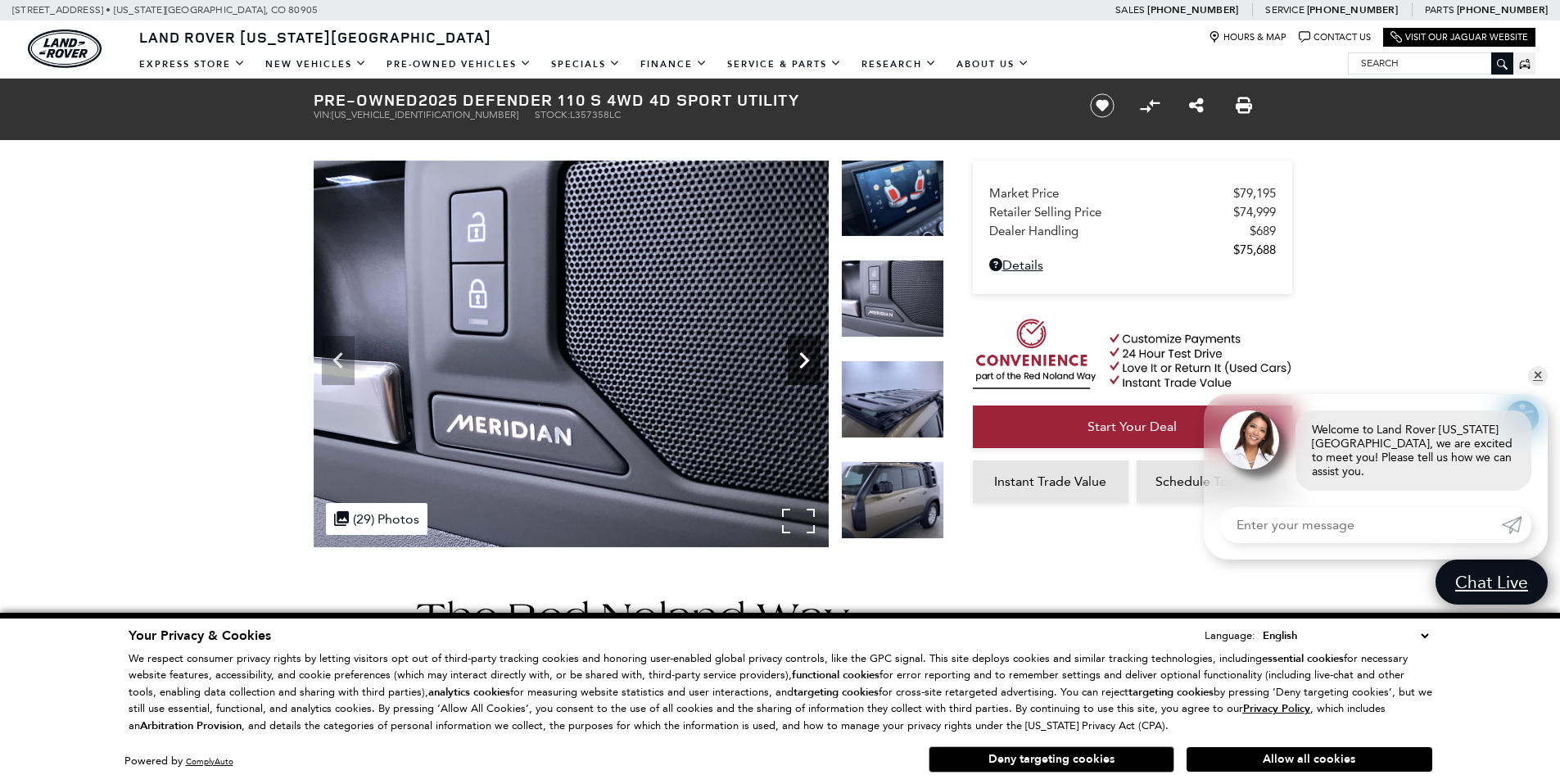
click at [802, 359] on icon "Next" at bounding box center [804, 360] width 32 height 32
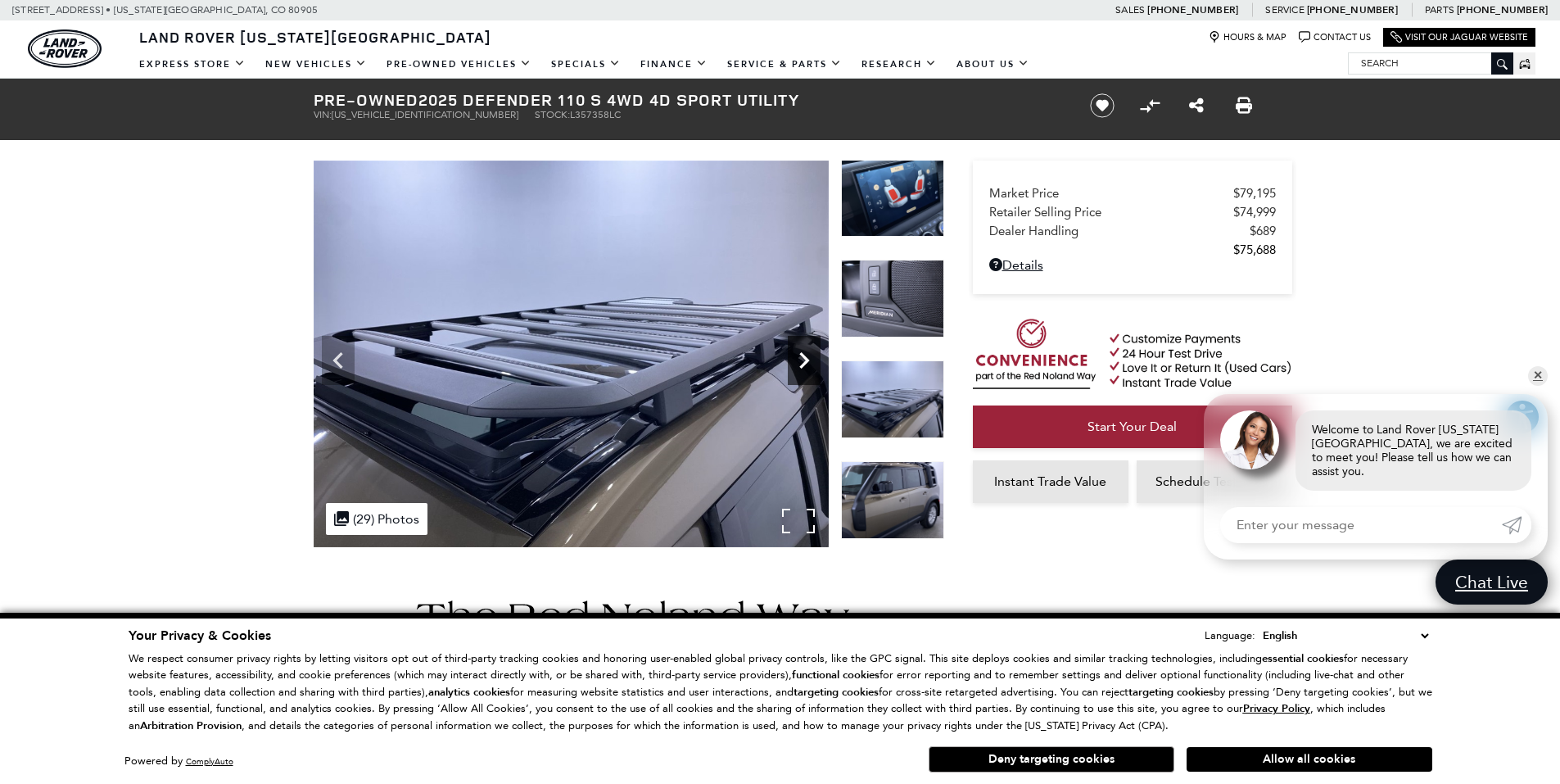
click at [802, 359] on icon "Next" at bounding box center [804, 360] width 32 height 32
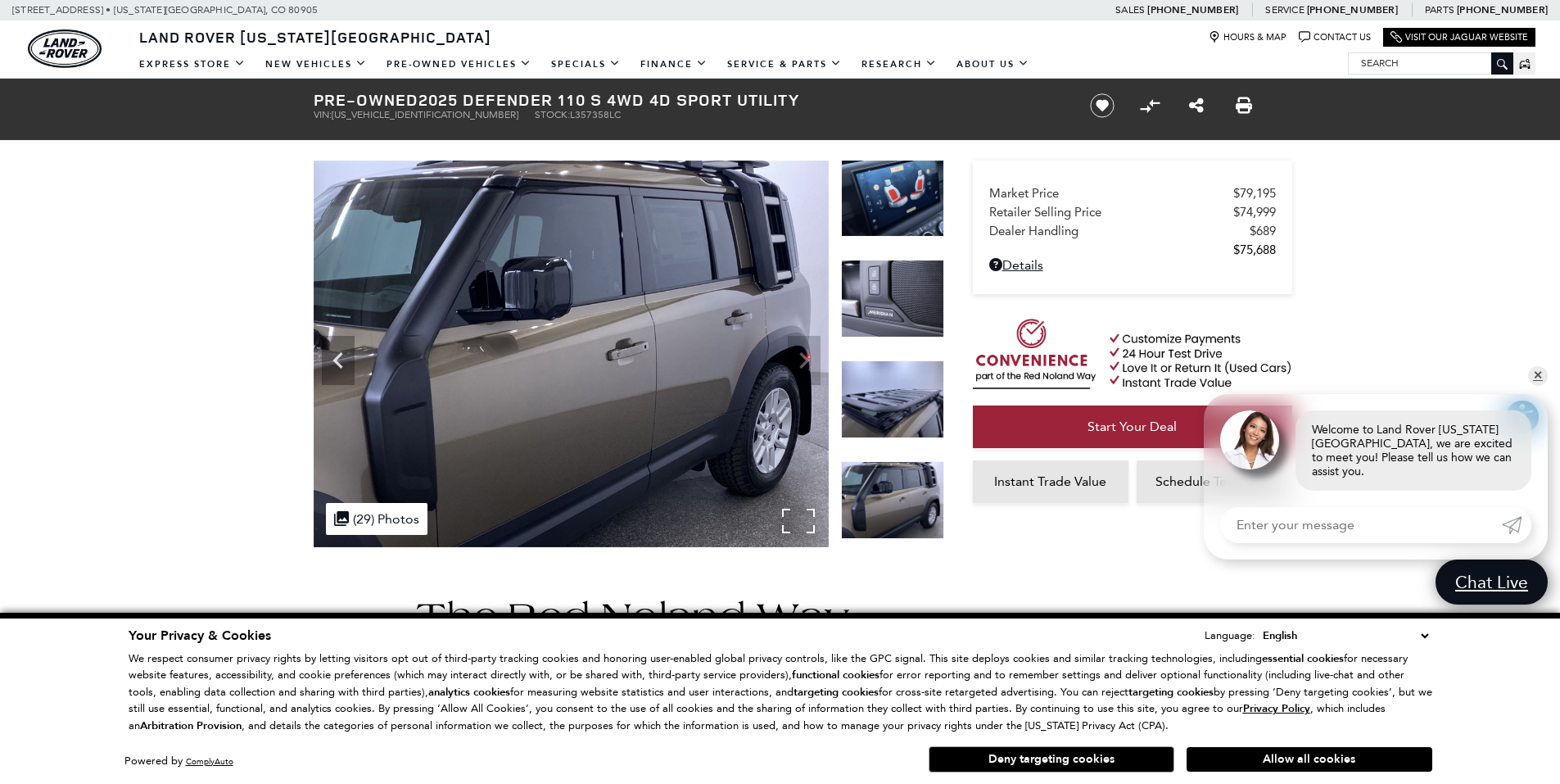
click at [802, 359] on img at bounding box center [571, 354] width 515 height 386
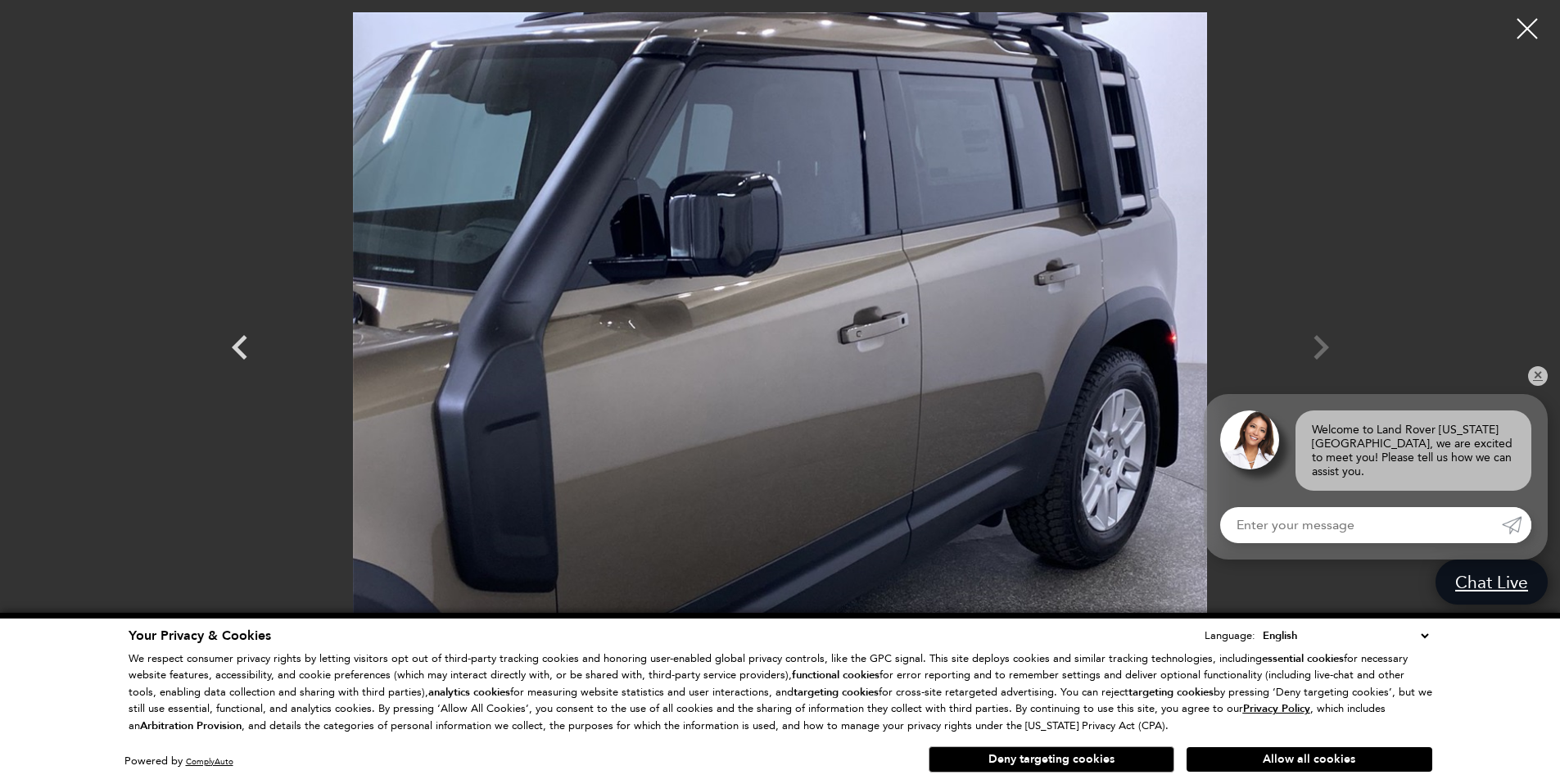
click at [1321, 346] on div at bounding box center [780, 333] width 1147 height 641
click at [1519, 25] on div at bounding box center [1528, 29] width 43 height 43
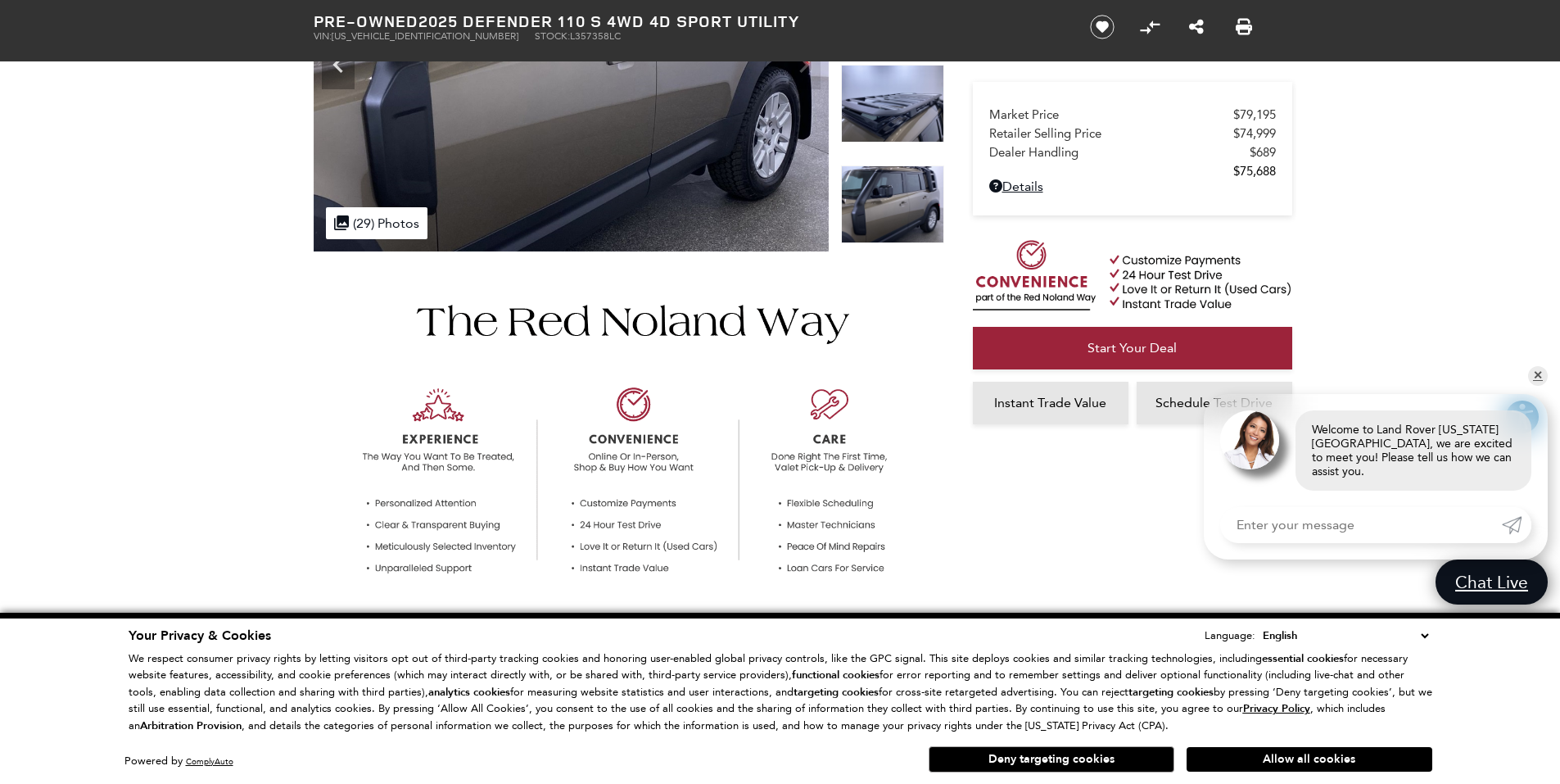
scroll to position [327, 0]
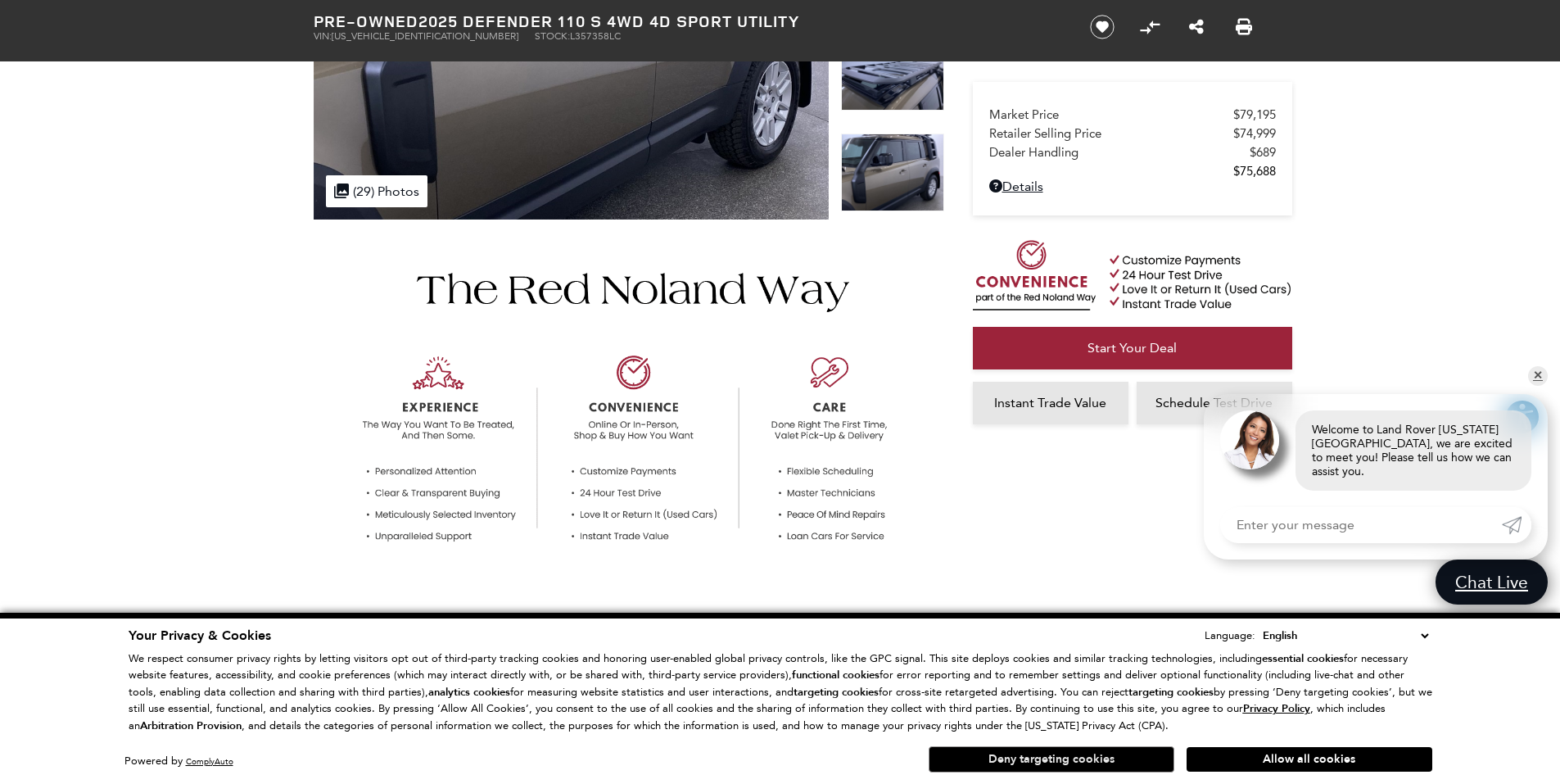
click at [1085, 763] on button "Deny targeting cookies" at bounding box center [1051, 759] width 245 height 26
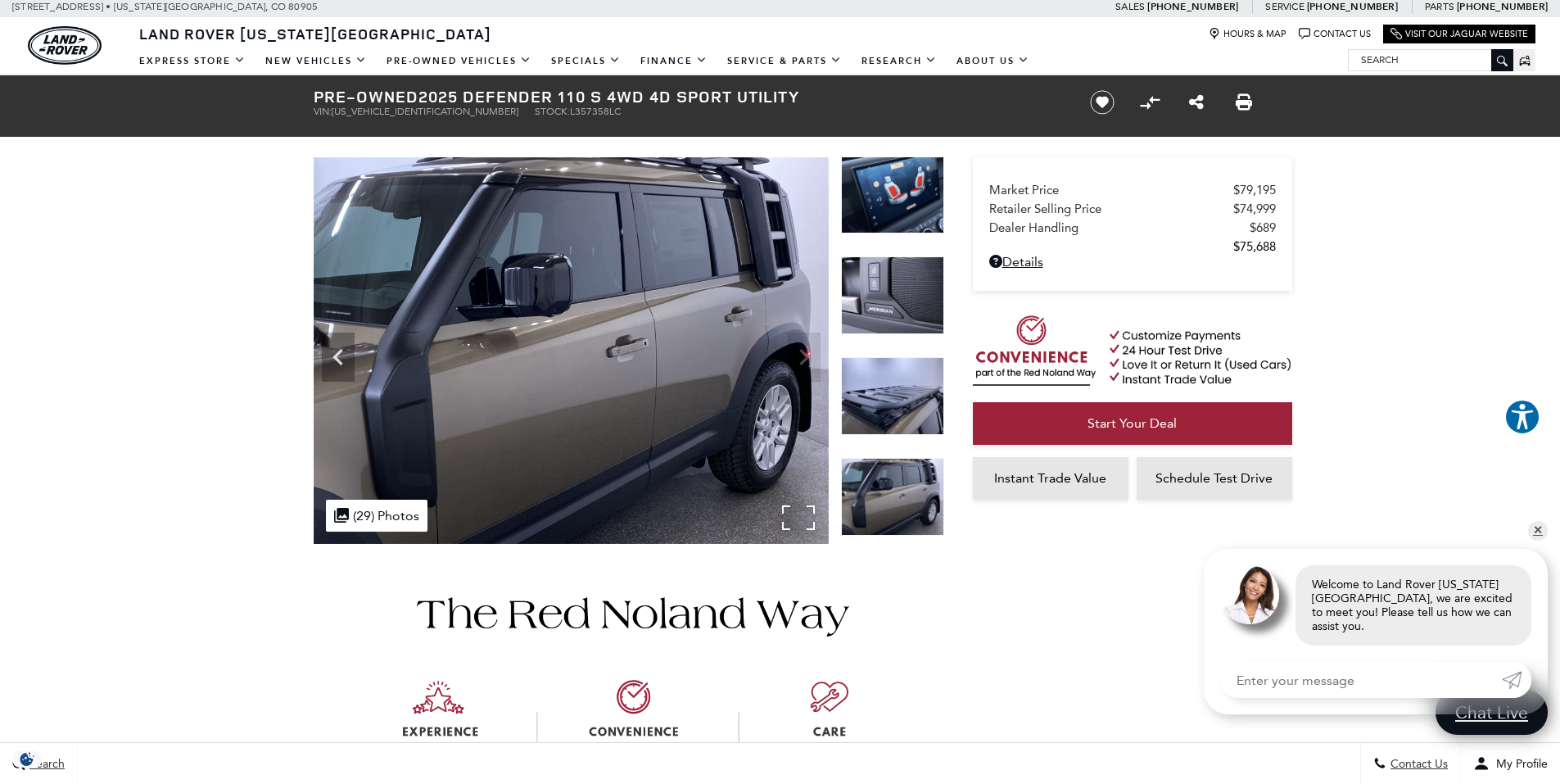
scroll to position [0, 0]
